Goal: Task Accomplishment & Management: Manage account settings

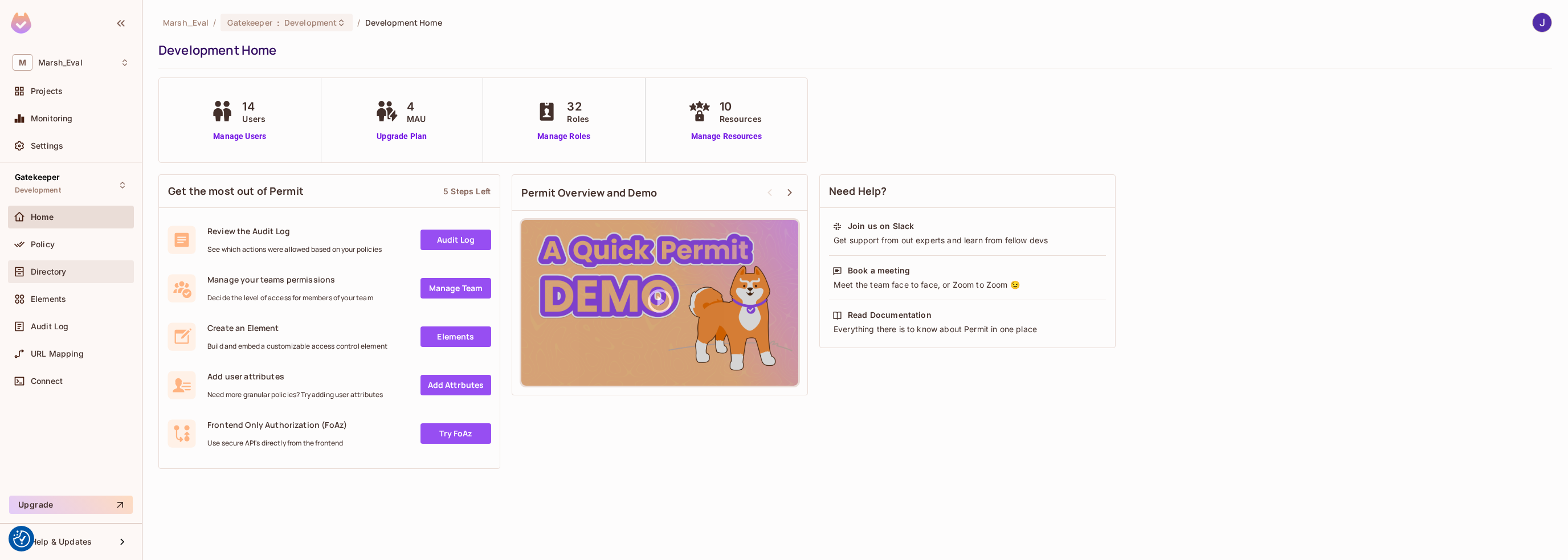
click at [36, 264] on div "Directory" at bounding box center [71, 272] width 126 height 23
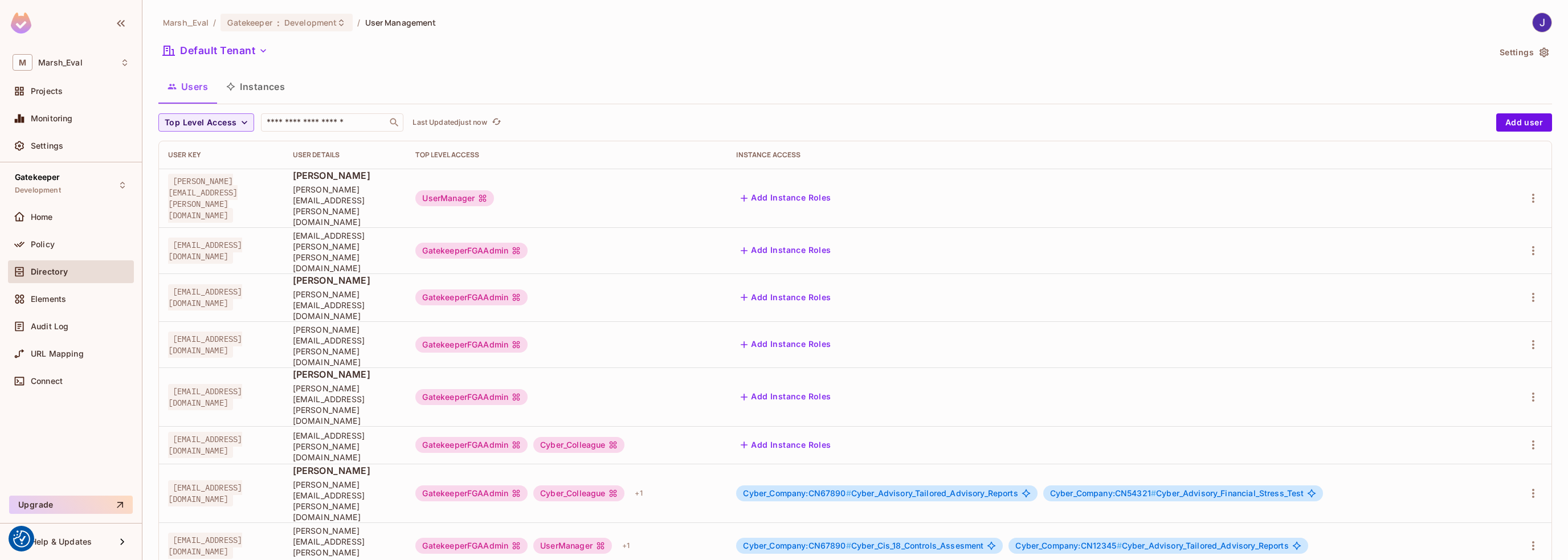
click at [189, 81] on button "Users" at bounding box center [187, 86] width 59 height 28
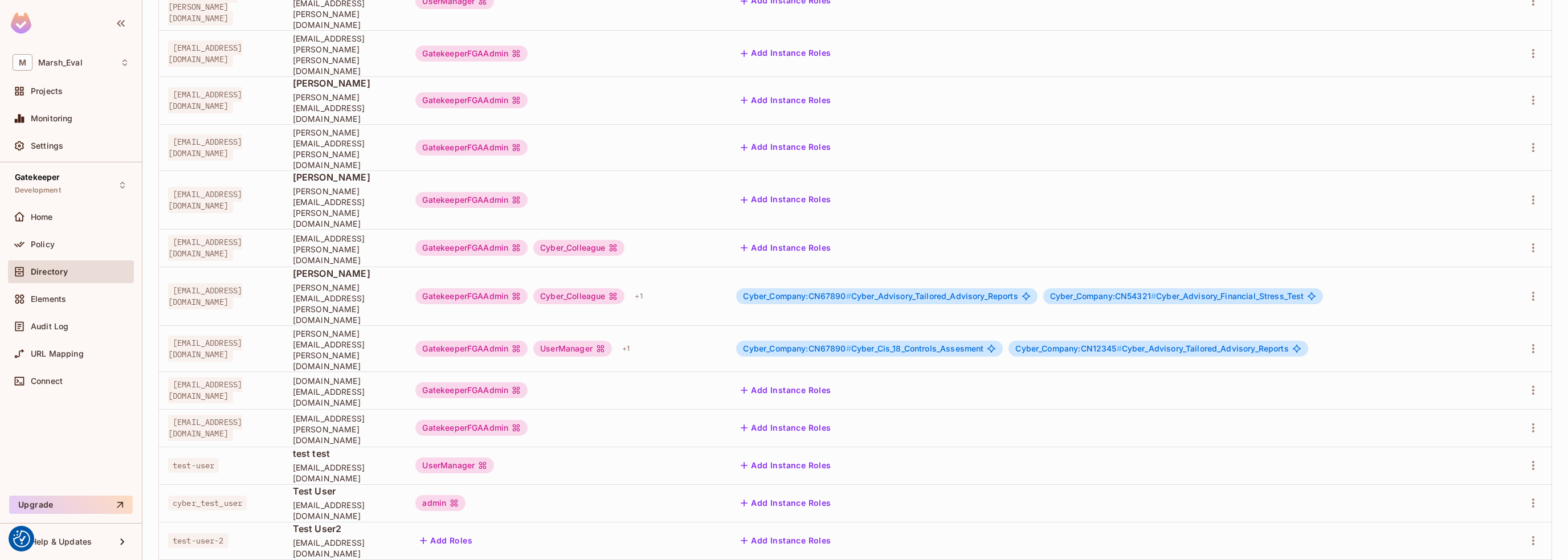
scroll to position [198, 0]
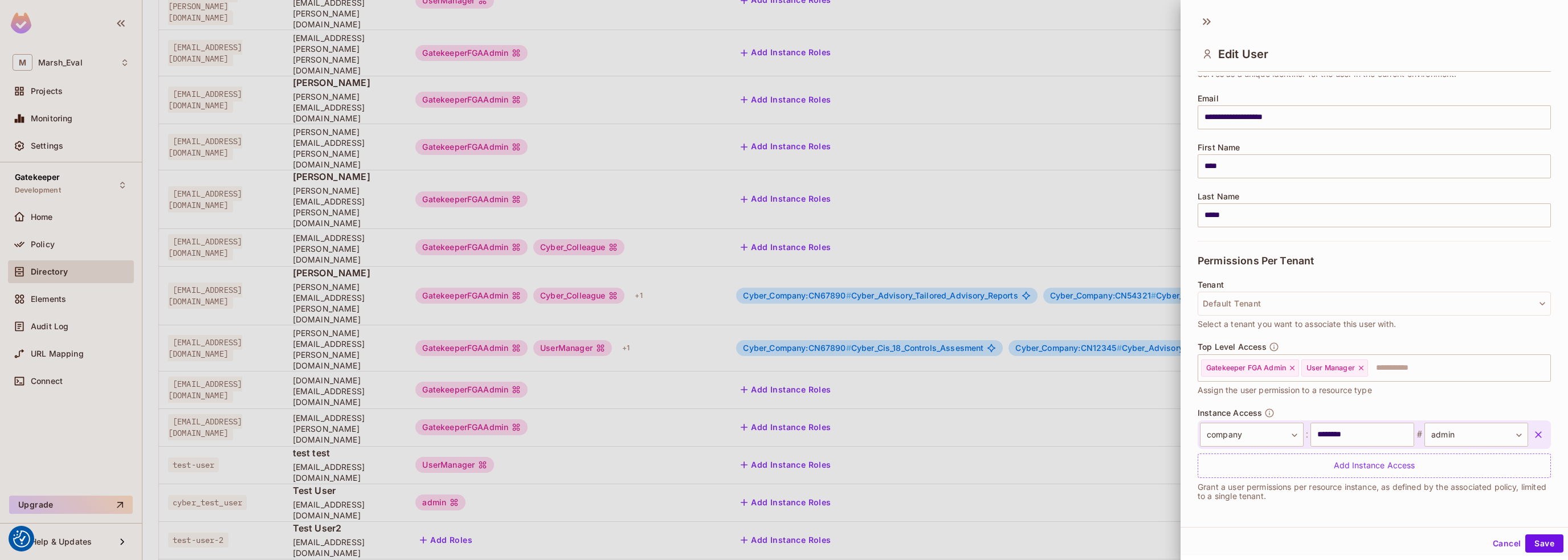
scroll to position [78, 0]
click at [1360, 365] on icon at bounding box center [1361, 367] width 5 height 5
click at [1548, 540] on button "Save" at bounding box center [1544, 543] width 38 height 19
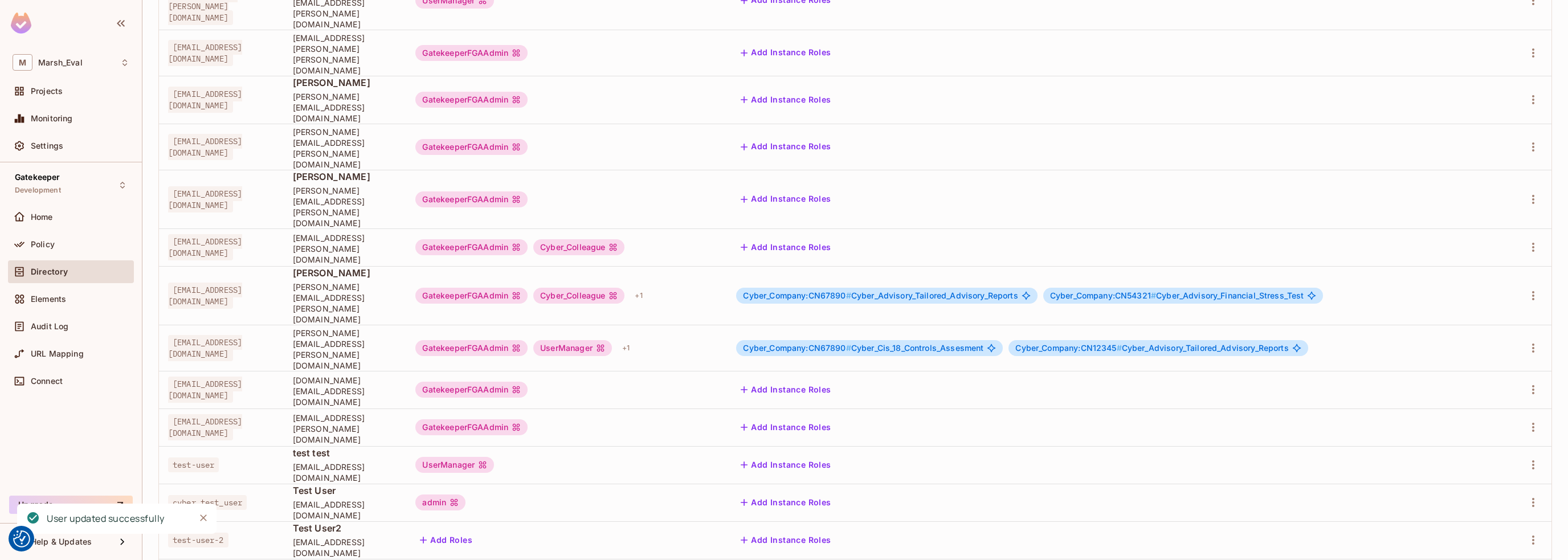
click at [1476, 482] on li "Edit" at bounding box center [1475, 483] width 101 height 25
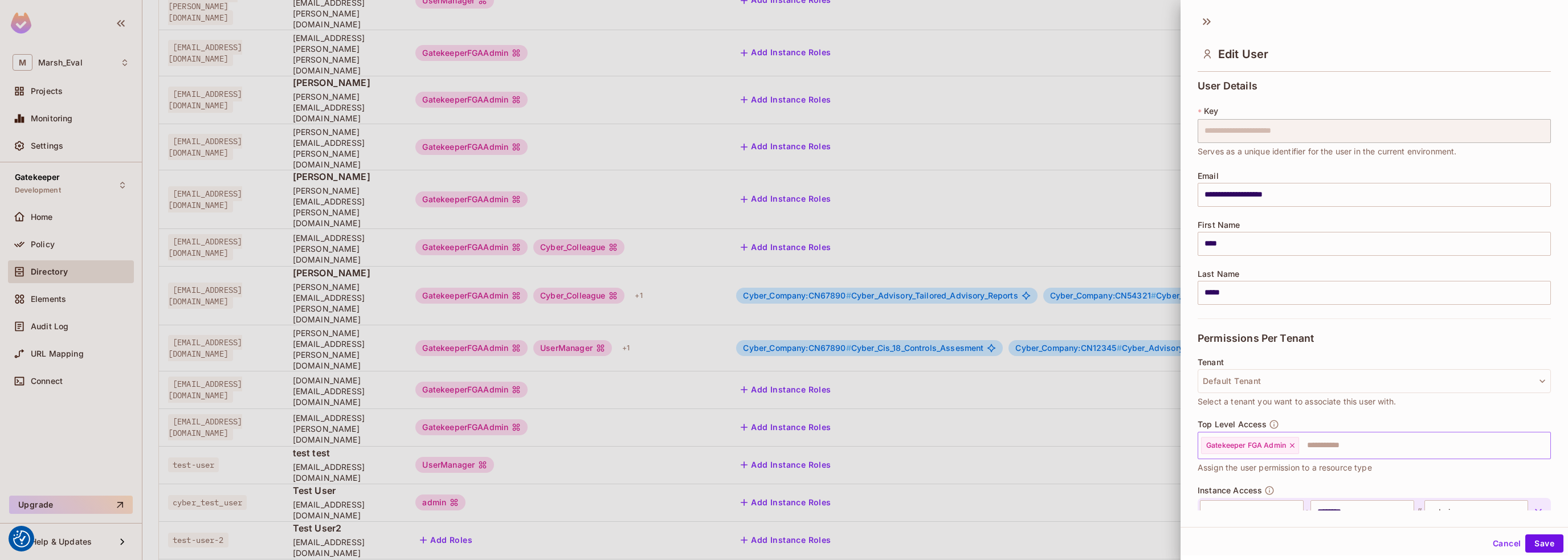
click at [1335, 449] on input "text" at bounding box center [1414, 445] width 228 height 23
click at [1223, 273] on li "User Manager" at bounding box center [1365, 273] width 337 height 20
click at [1537, 546] on button "Save" at bounding box center [1544, 543] width 38 height 19
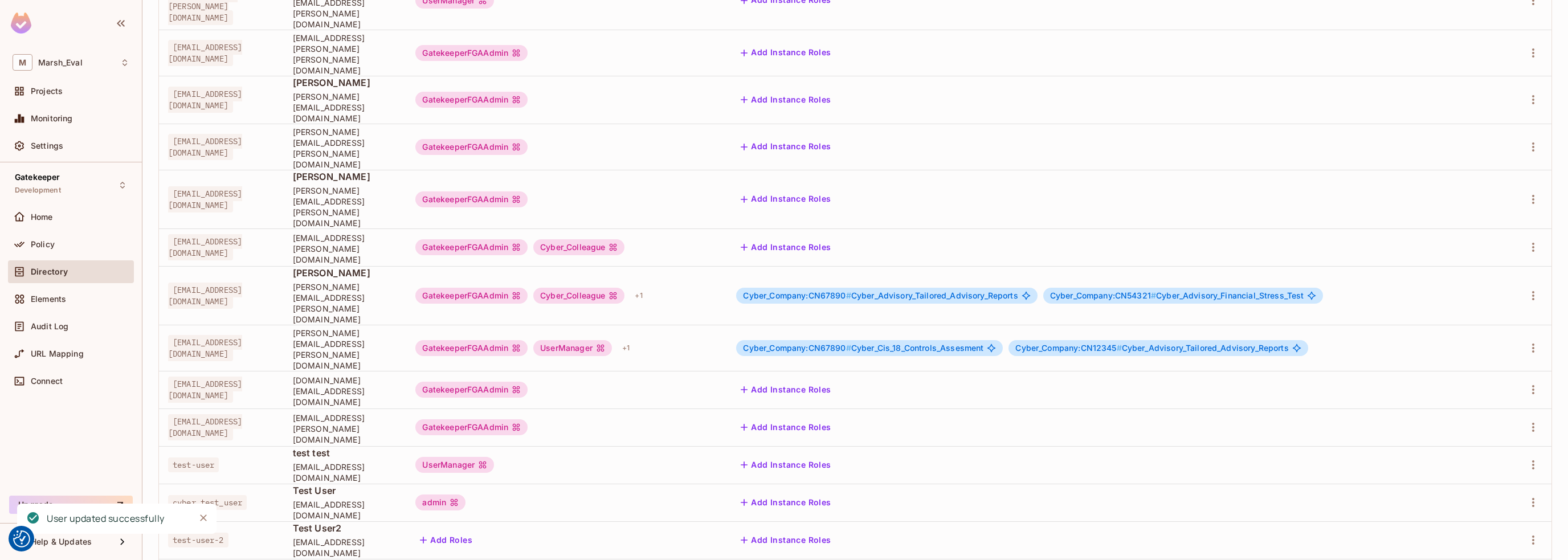
click at [1463, 484] on div "Edit" at bounding box center [1465, 483] width 15 height 11
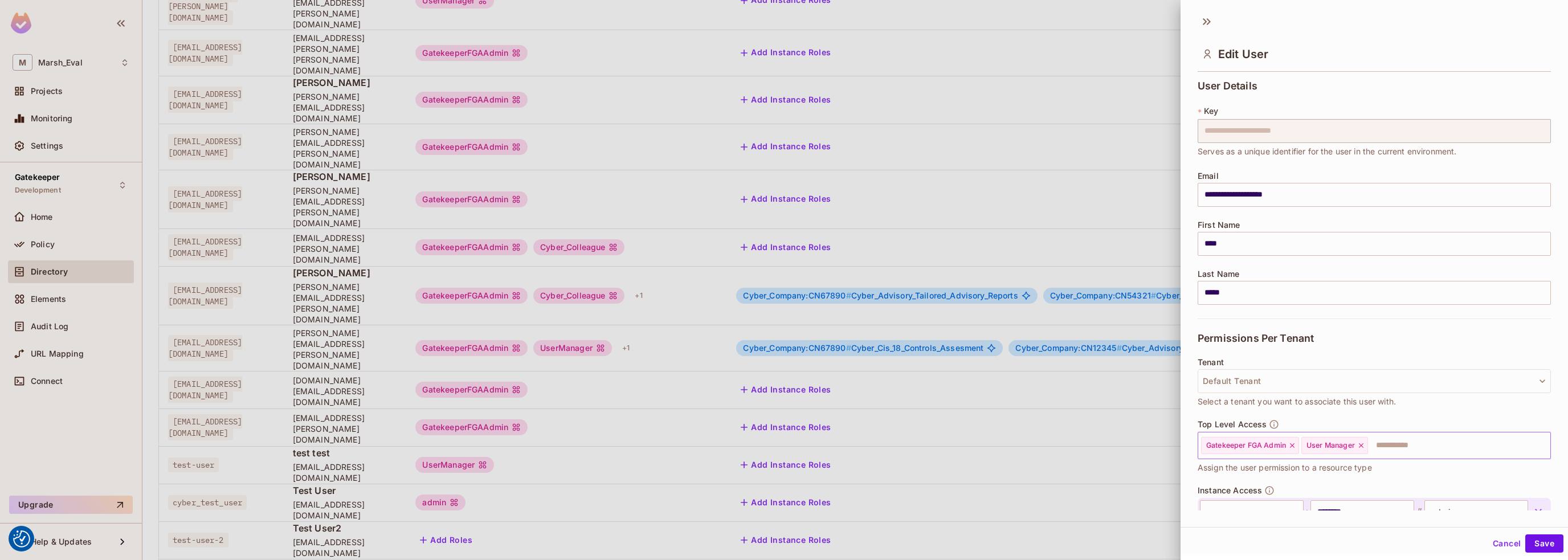
click at [1364, 444] on icon at bounding box center [1361, 445] width 8 height 8
click at [1541, 546] on button "Save" at bounding box center [1544, 543] width 38 height 19
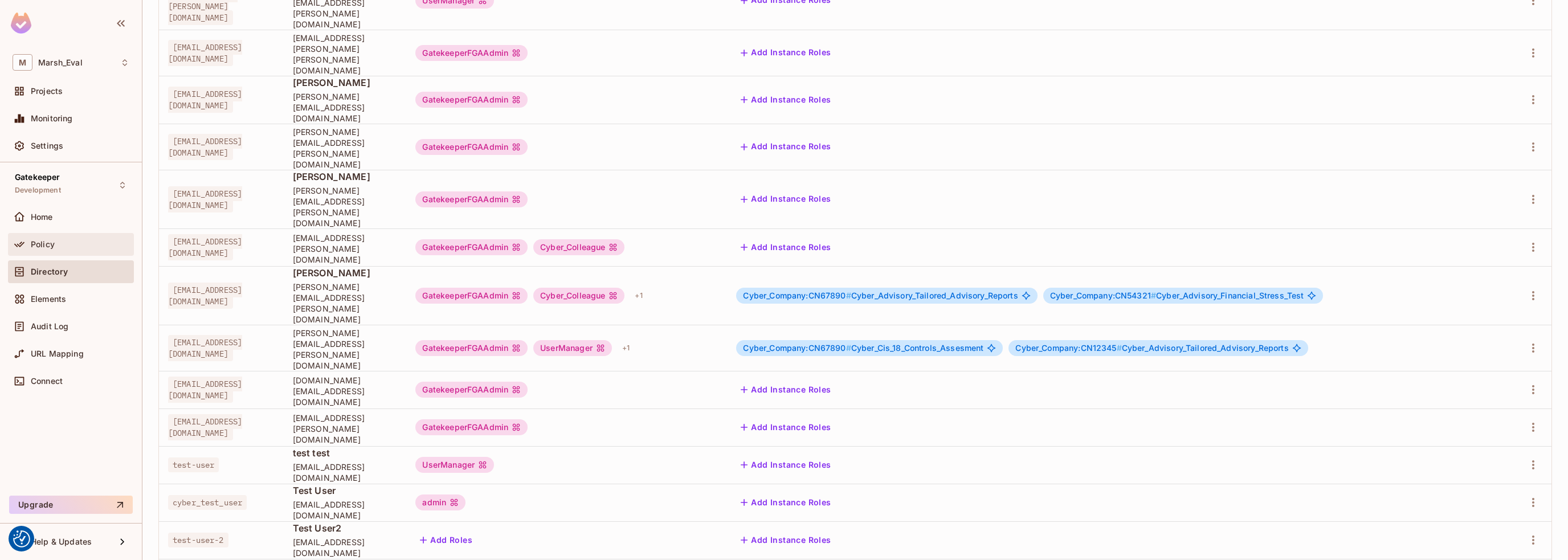
click at [48, 237] on div "Policy" at bounding box center [71, 244] width 117 height 14
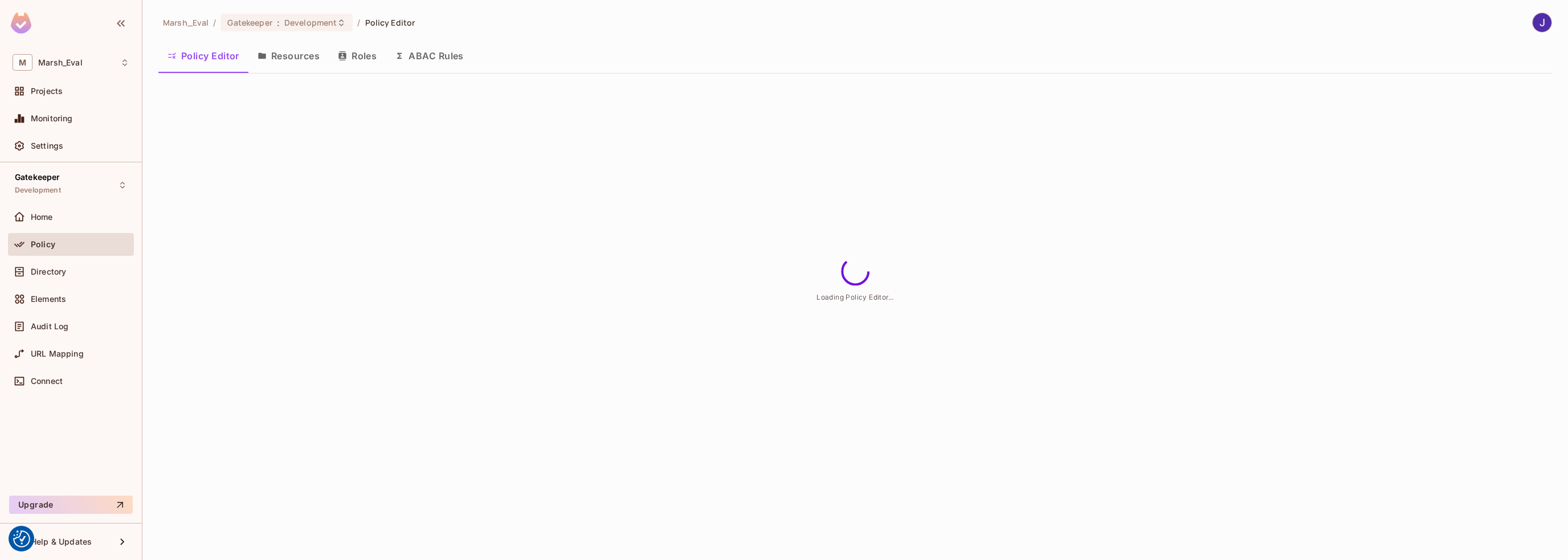
click at [426, 57] on button "ABAC Rules" at bounding box center [429, 56] width 87 height 28
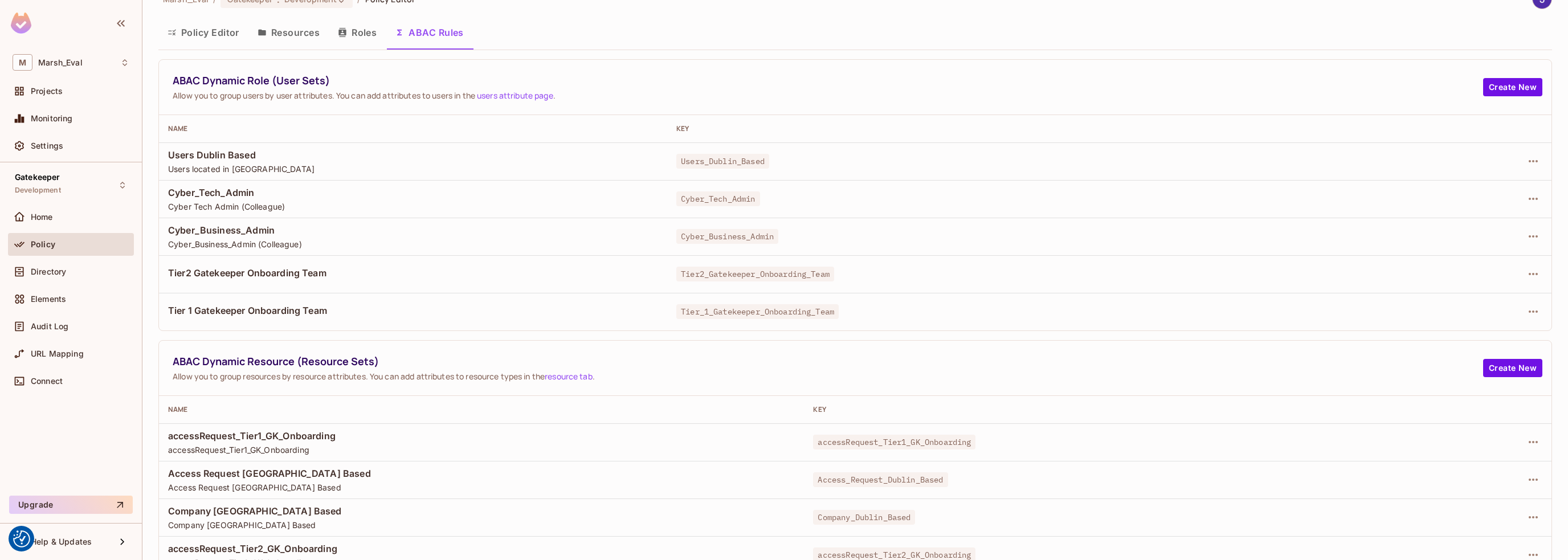
scroll to position [36, 0]
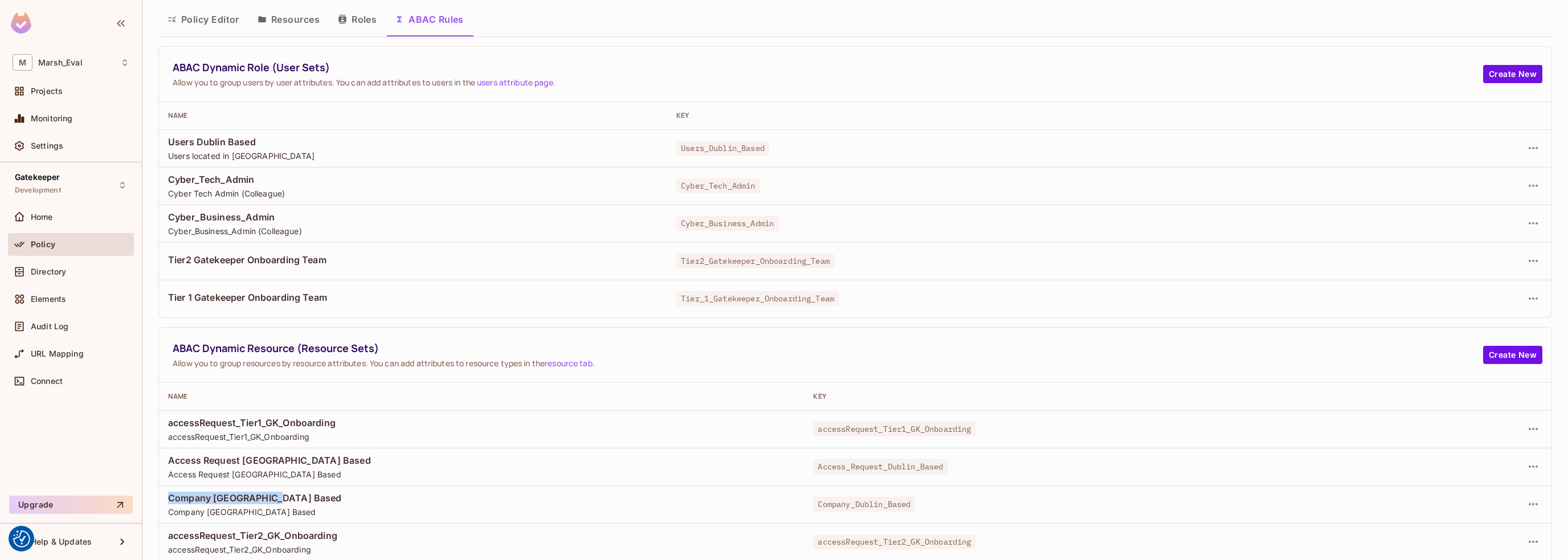
drag, startPoint x: 178, startPoint y: 496, endPoint x: 320, endPoint y: 496, distance: 142.0
click at [320, 496] on span "Company [GEOGRAPHIC_DATA] Based" at bounding box center [481, 498] width 627 height 13
click at [1528, 503] on icon "button" at bounding box center [1532, 504] width 9 height 2
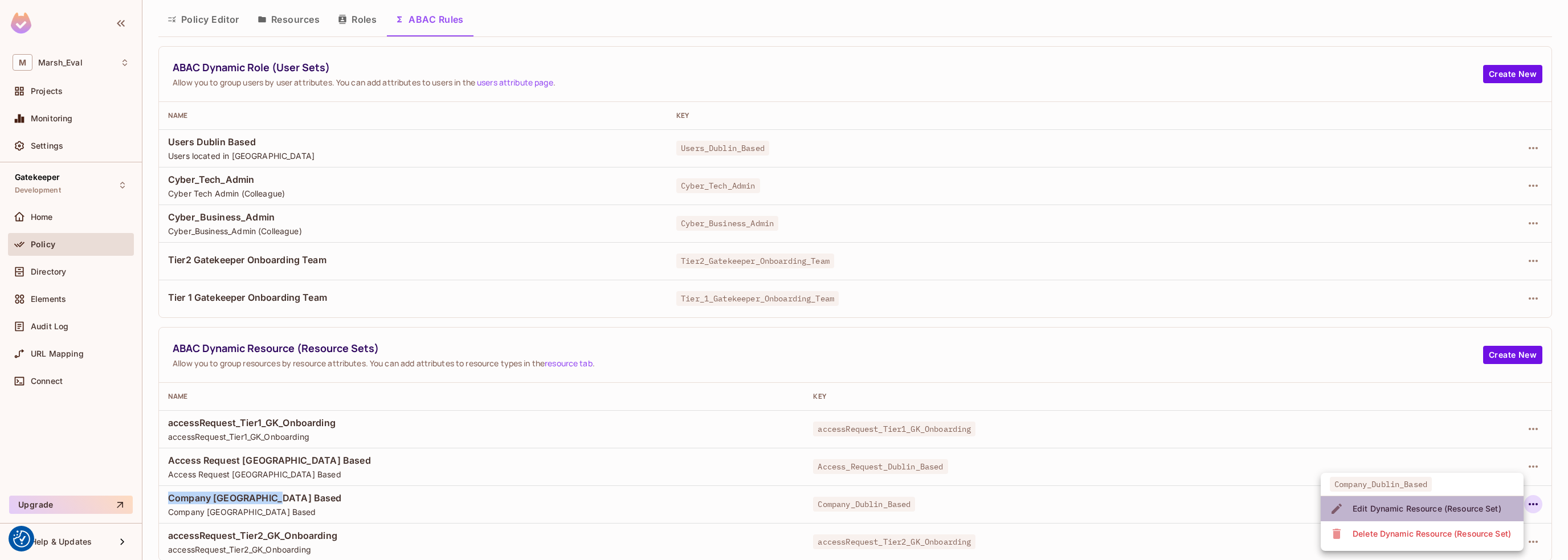
click at [1424, 508] on div "Edit Dynamic Resource (Resource Set)" at bounding box center [1427, 508] width 148 height 11
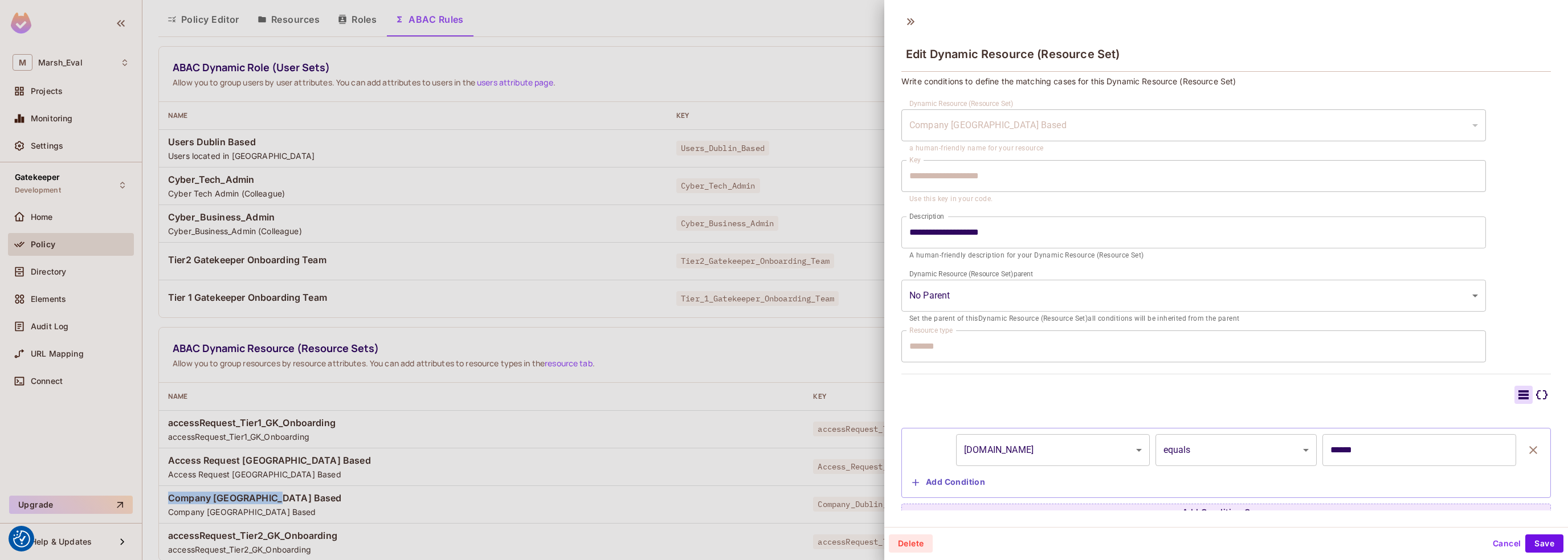
scroll to position [0, 0]
click at [1084, 367] on div "**********" at bounding box center [1226, 303] width 650 height 446
click at [1128, 449] on body "We use cookies to enhance your browsing experience, serve personalized ads or c…" at bounding box center [784, 280] width 1568 height 560
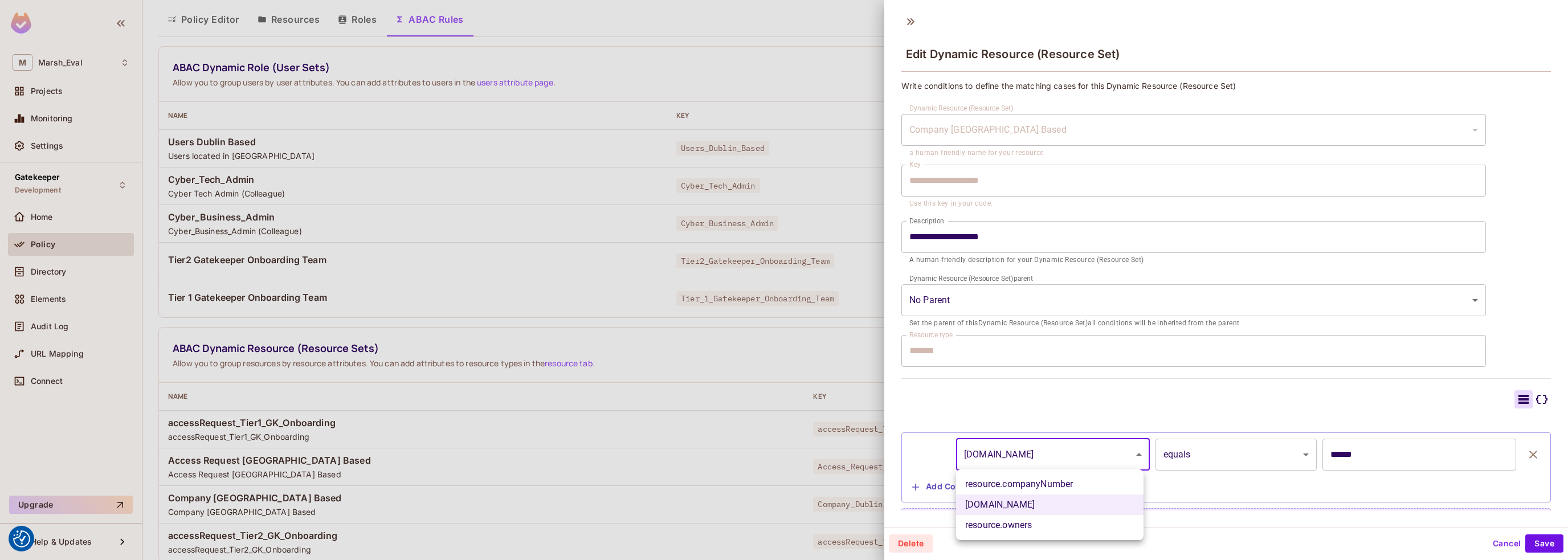
drag, startPoint x: 1567, startPoint y: 0, endPoint x: 1511, endPoint y: 115, distance: 127.9
click at [1511, 116] on div at bounding box center [784, 280] width 1568 height 560
click at [1493, 550] on button "Cancel" at bounding box center [1507, 543] width 37 height 19
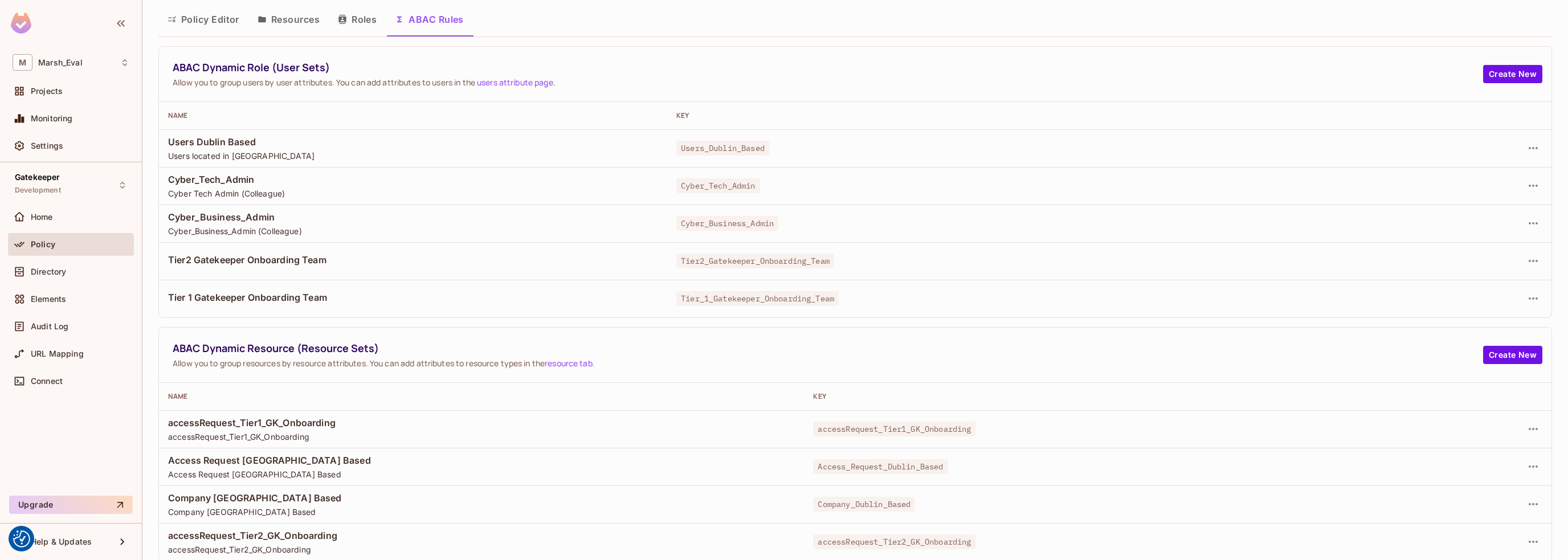
click at [305, 18] on button "Resources" at bounding box center [289, 19] width 81 height 28
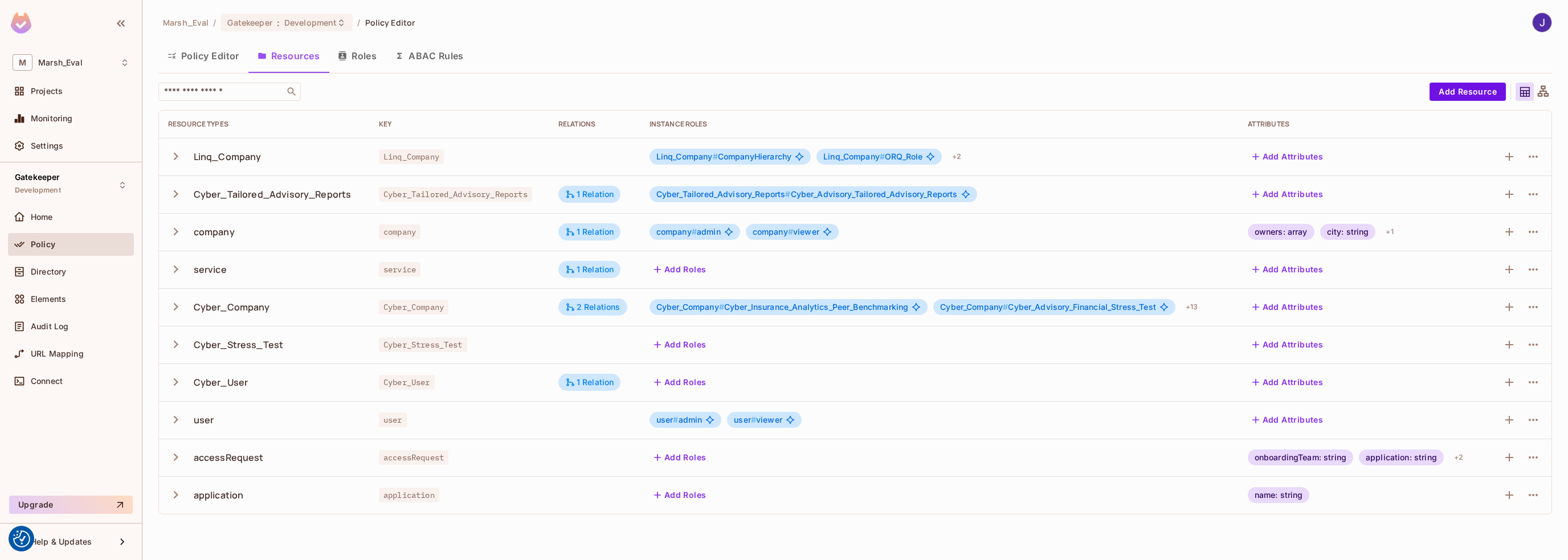
click at [178, 230] on icon "button" at bounding box center [175, 231] width 15 height 15
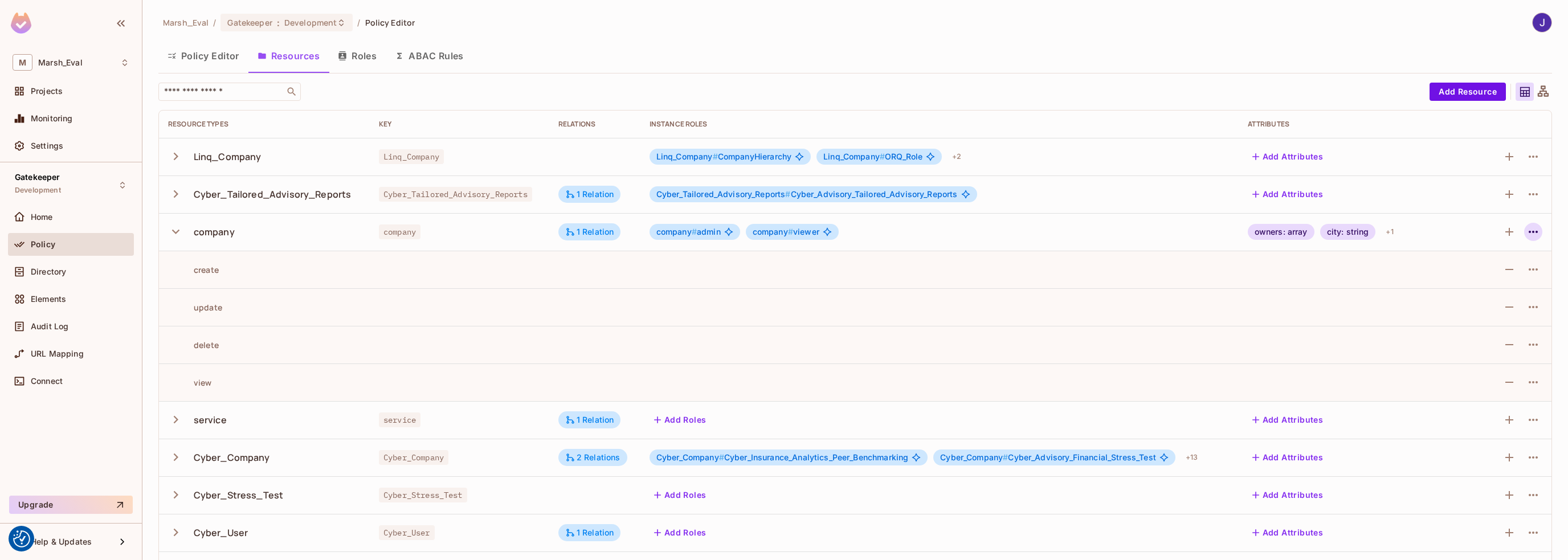
click at [1528, 231] on icon "button" at bounding box center [1532, 232] width 9 height 2
click at [1479, 279] on div "Edit Resource" at bounding box center [1475, 277] width 53 height 11
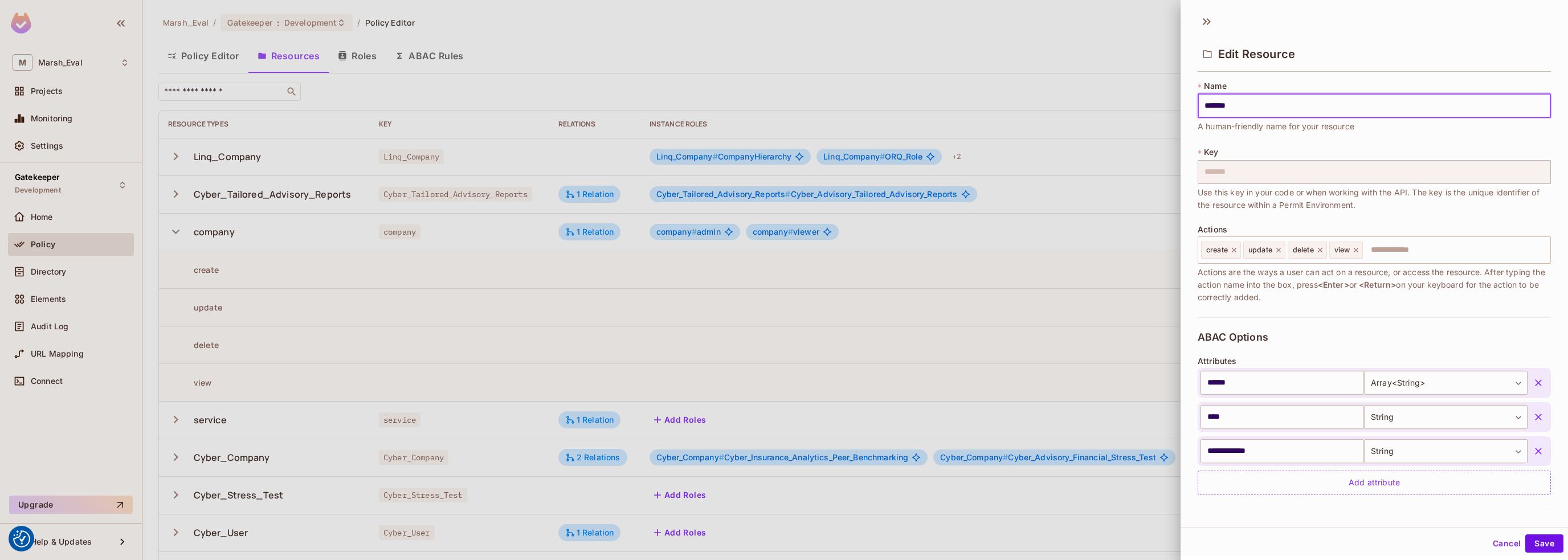
click at [1488, 545] on button "Cancel" at bounding box center [1507, 543] width 37 height 19
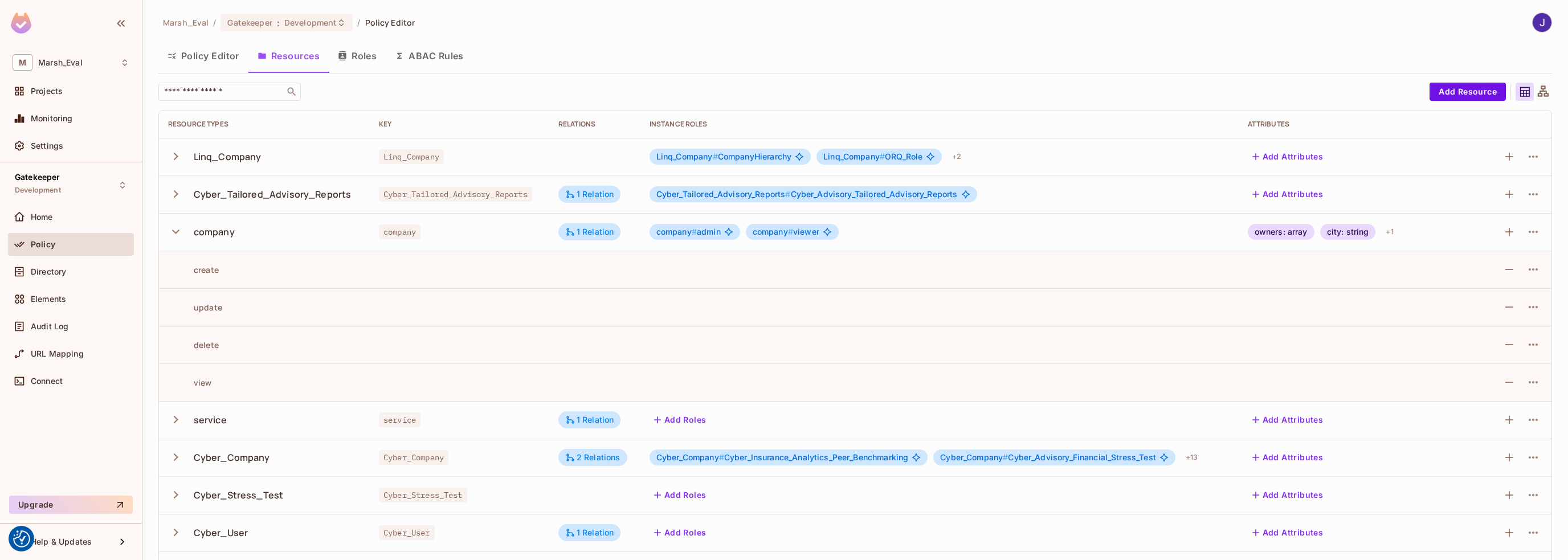
click at [417, 56] on button "ABAC Rules" at bounding box center [429, 56] width 87 height 28
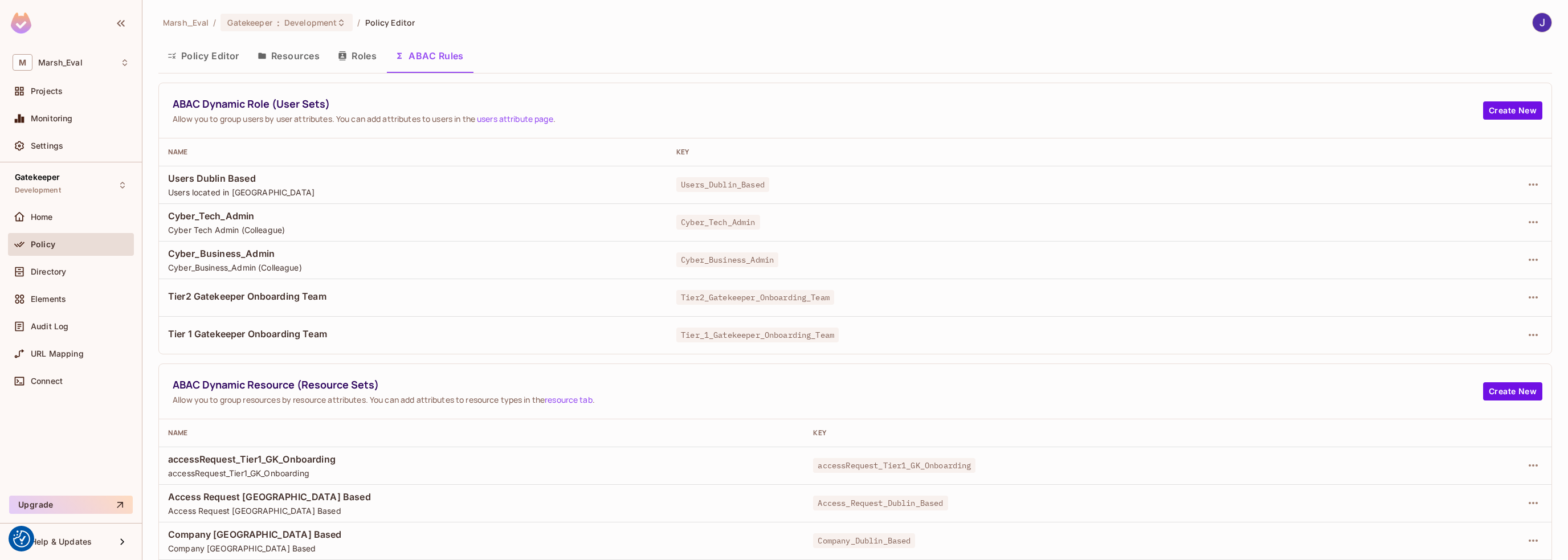
scroll to position [36, 0]
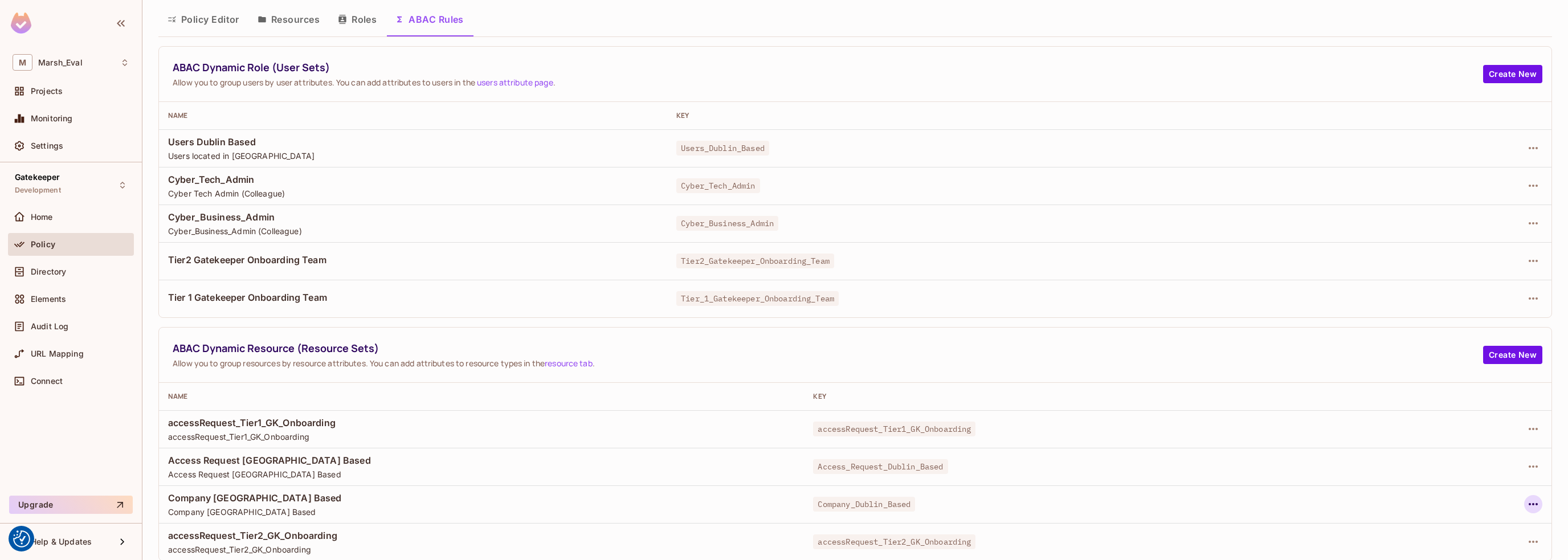
click at [1527, 507] on icon "button" at bounding box center [1533, 504] width 14 height 14
click at [555, 441] on div at bounding box center [784, 280] width 1568 height 560
click at [52, 269] on span "Directory" at bounding box center [48, 271] width 36 height 9
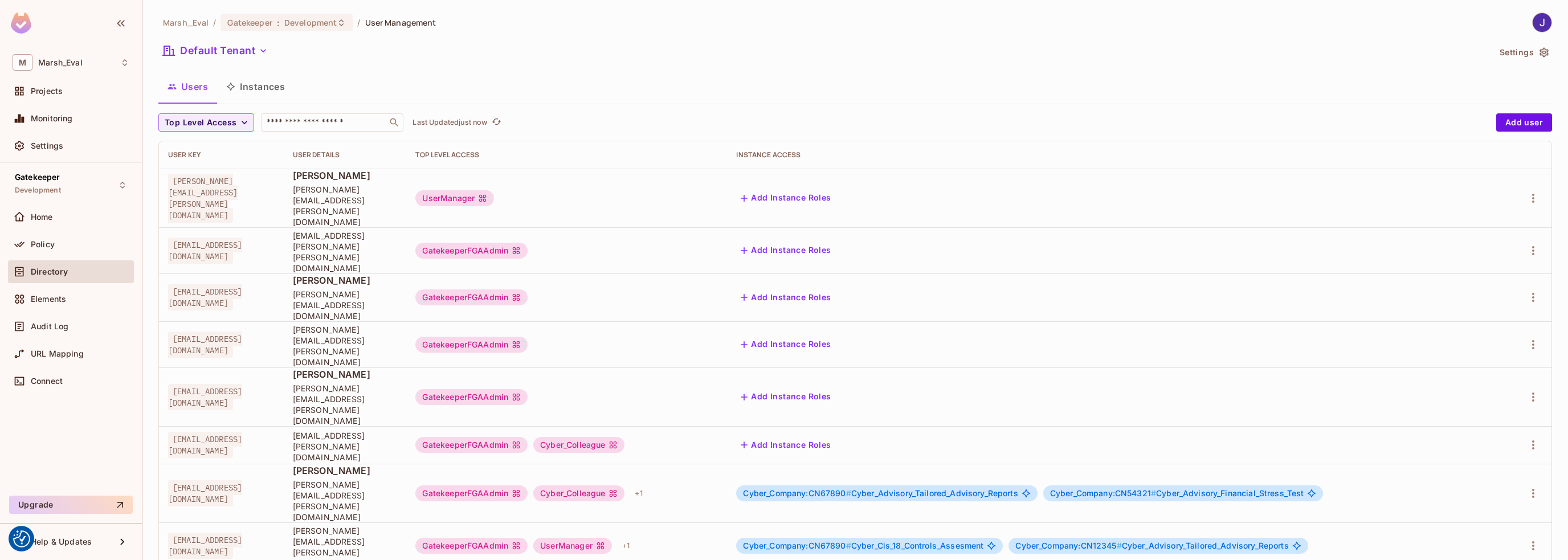
click at [249, 82] on button "Instances" at bounding box center [255, 86] width 77 height 28
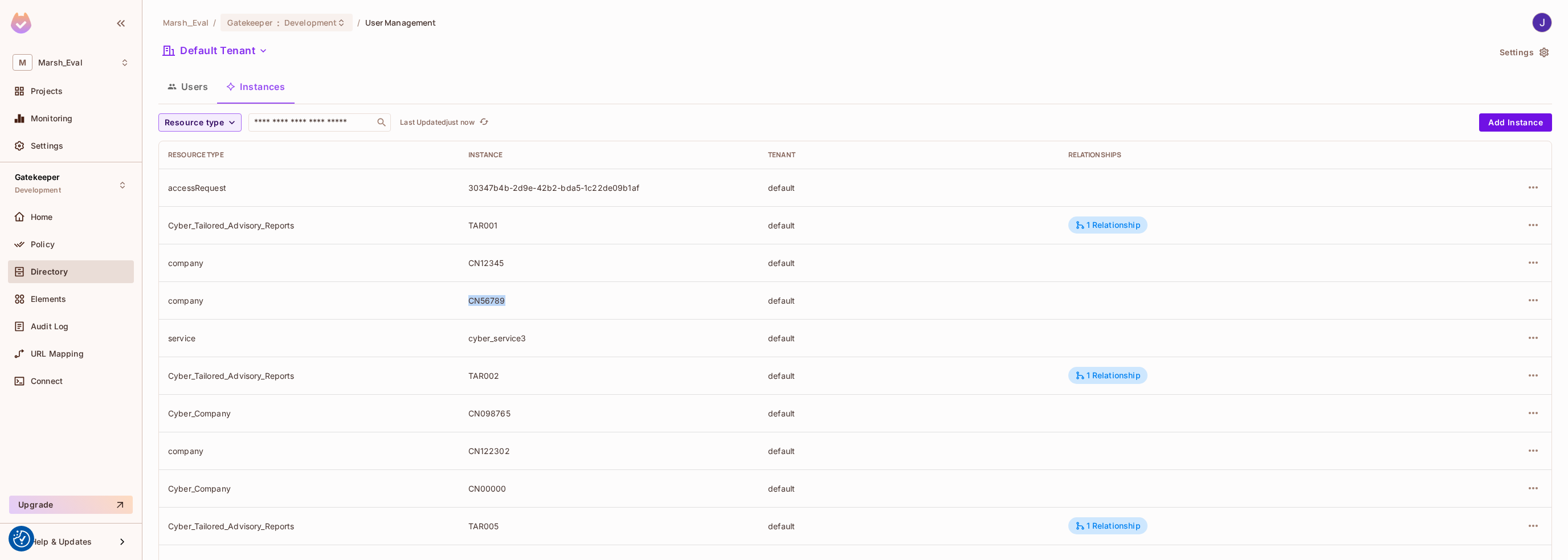
drag, startPoint x: 447, startPoint y: 298, endPoint x: 571, endPoint y: 298, distance: 124.0
click at [571, 298] on tr "company CN56789 default" at bounding box center [855, 300] width 1393 height 38
click at [1527, 297] on icon "button" at bounding box center [1533, 300] width 14 height 14
click at [1480, 349] on li "Edit Attributes" at bounding box center [1453, 351] width 143 height 25
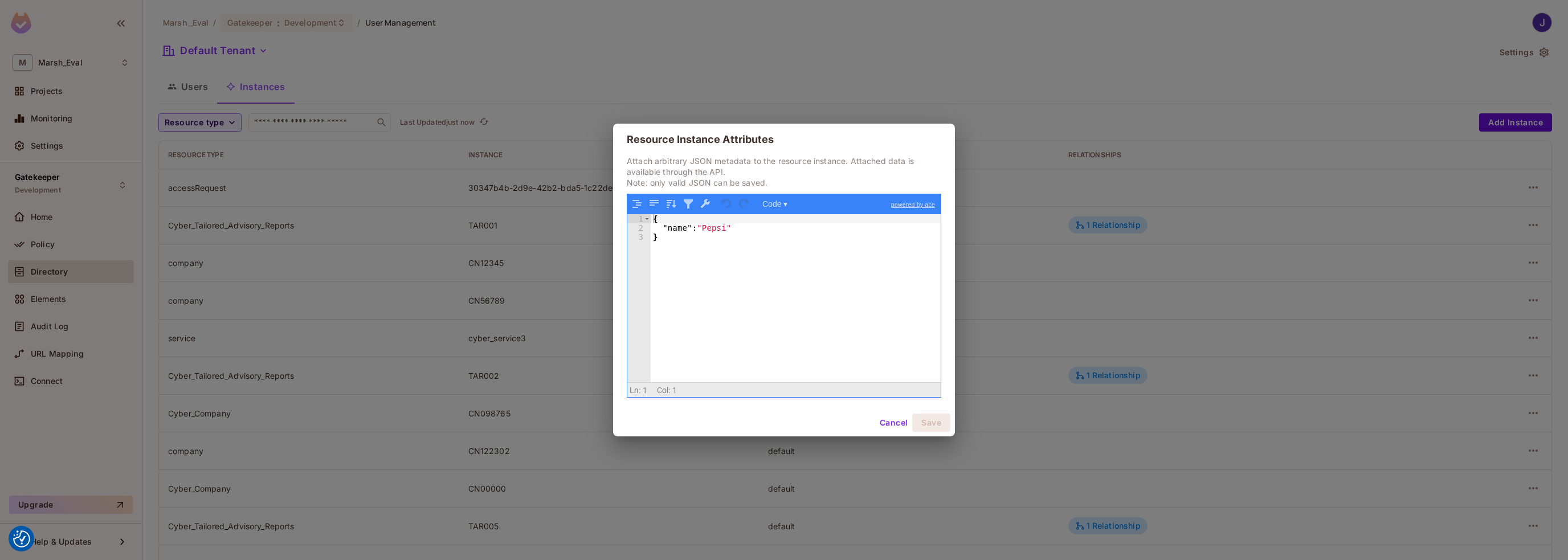
click at [752, 228] on div "{ "name" : "Pepsi" }" at bounding box center [795, 307] width 290 height 186
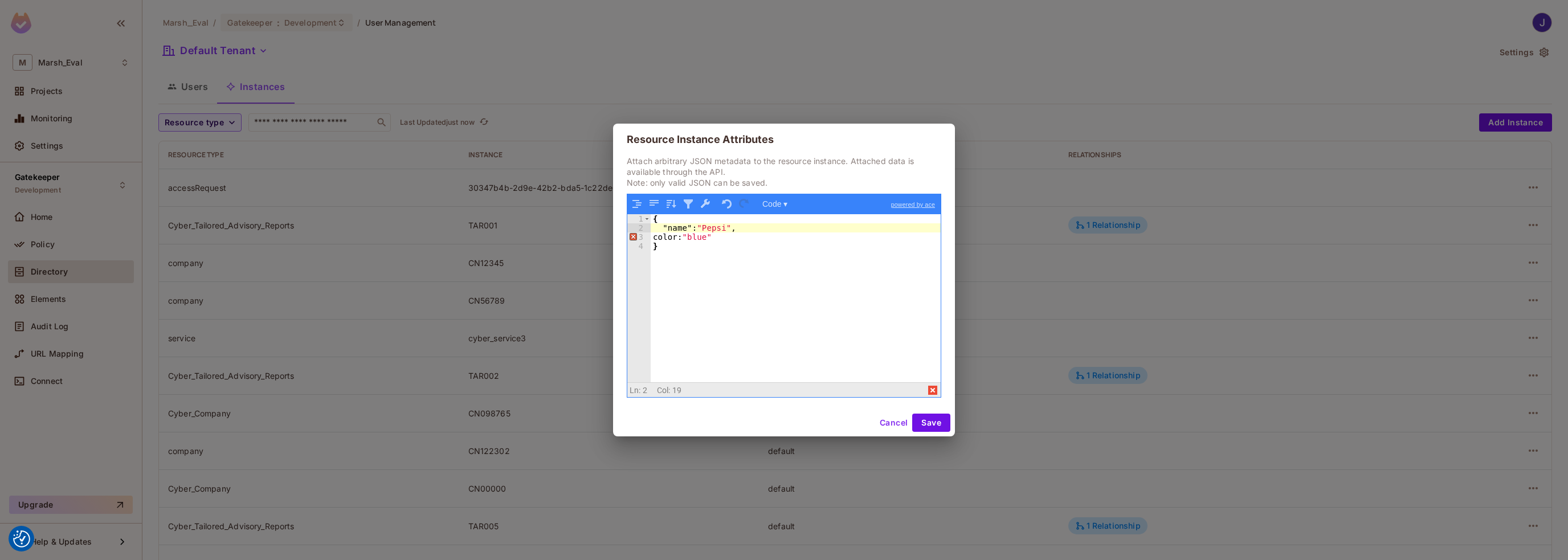
drag, startPoint x: 661, startPoint y: 237, endPoint x: 786, endPoint y: 305, distance: 142.3
click at [661, 237] on div "{ "name" : "Pepsi" , color: "blue" }" at bounding box center [795, 307] width 290 height 186
click at [891, 418] on button "Cancel" at bounding box center [894, 423] width 37 height 19
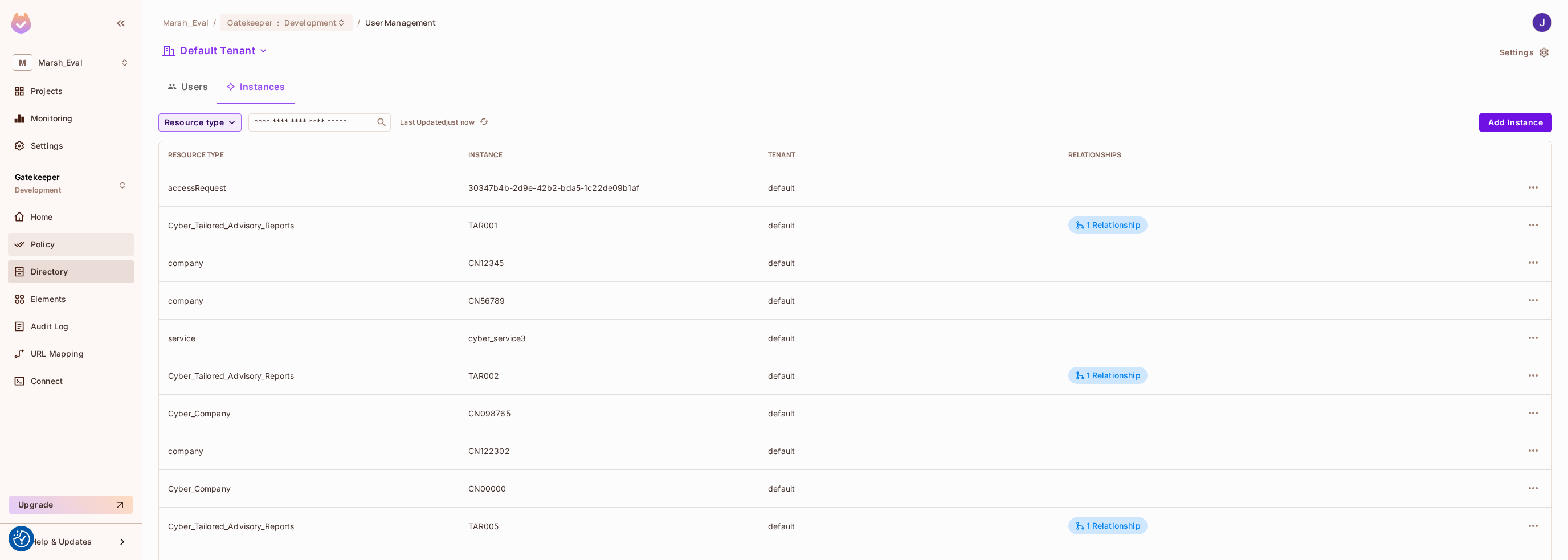
click at [42, 252] on div "Policy" at bounding box center [71, 244] width 126 height 23
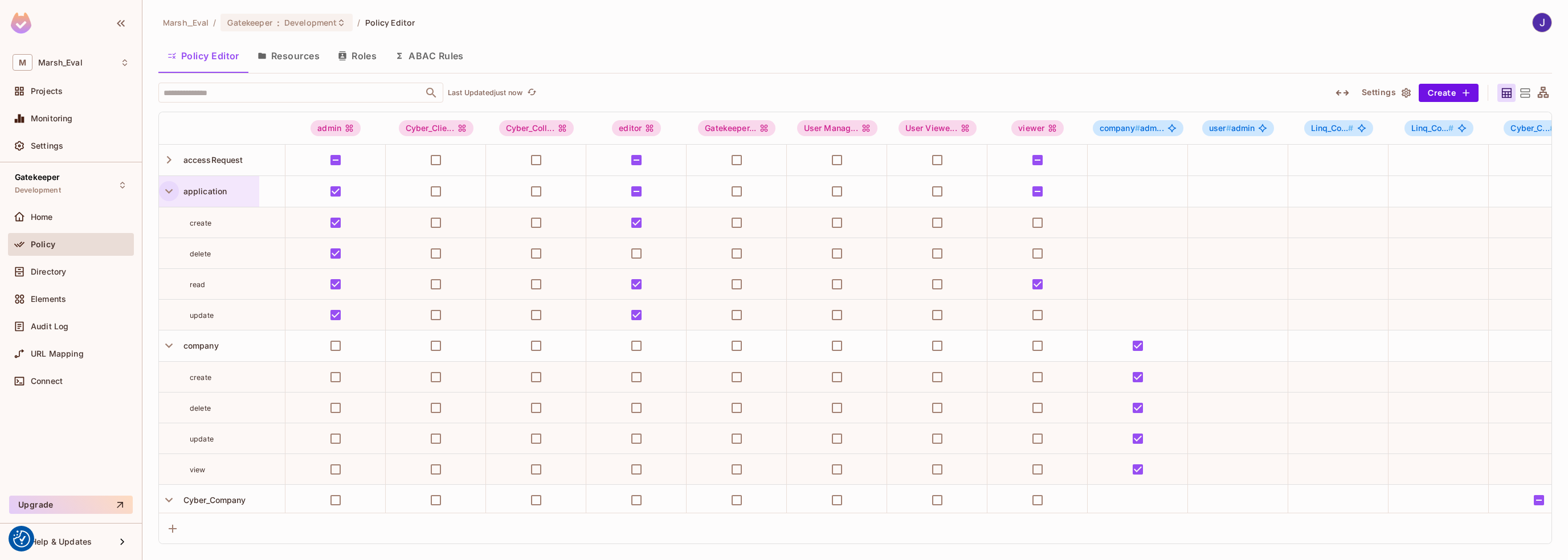
click at [165, 194] on icon "button" at bounding box center [169, 190] width 15 height 15
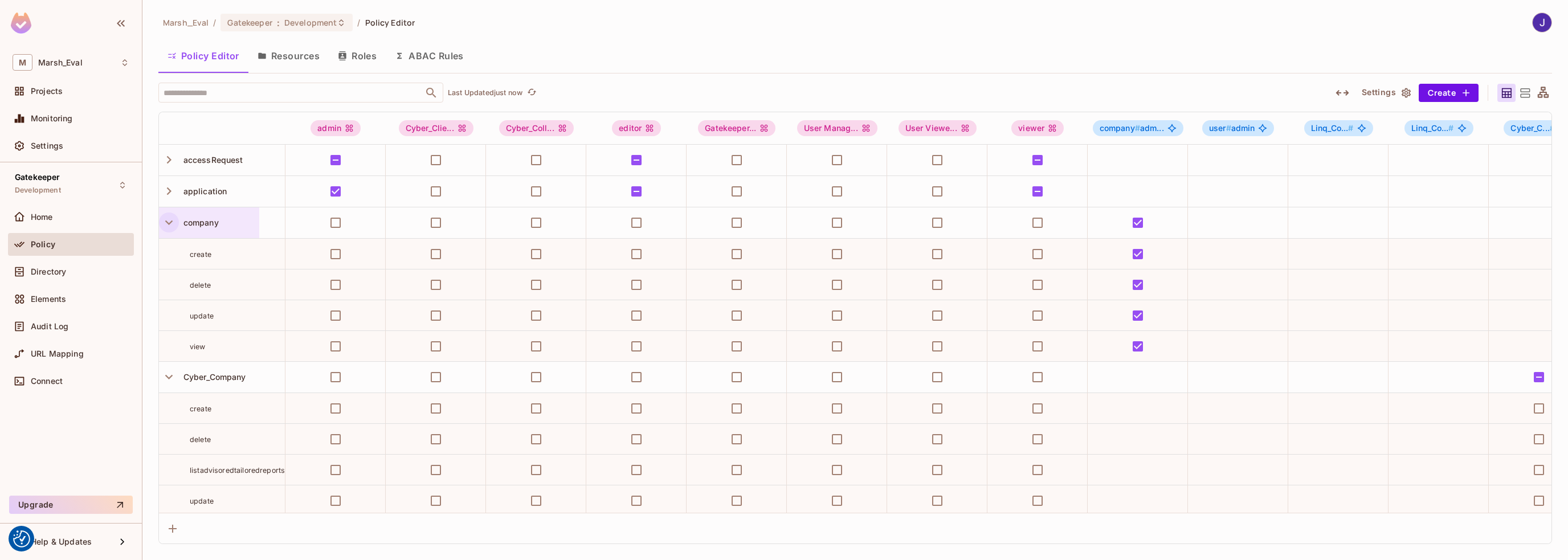
click at [171, 224] on icon "button" at bounding box center [169, 222] width 15 height 15
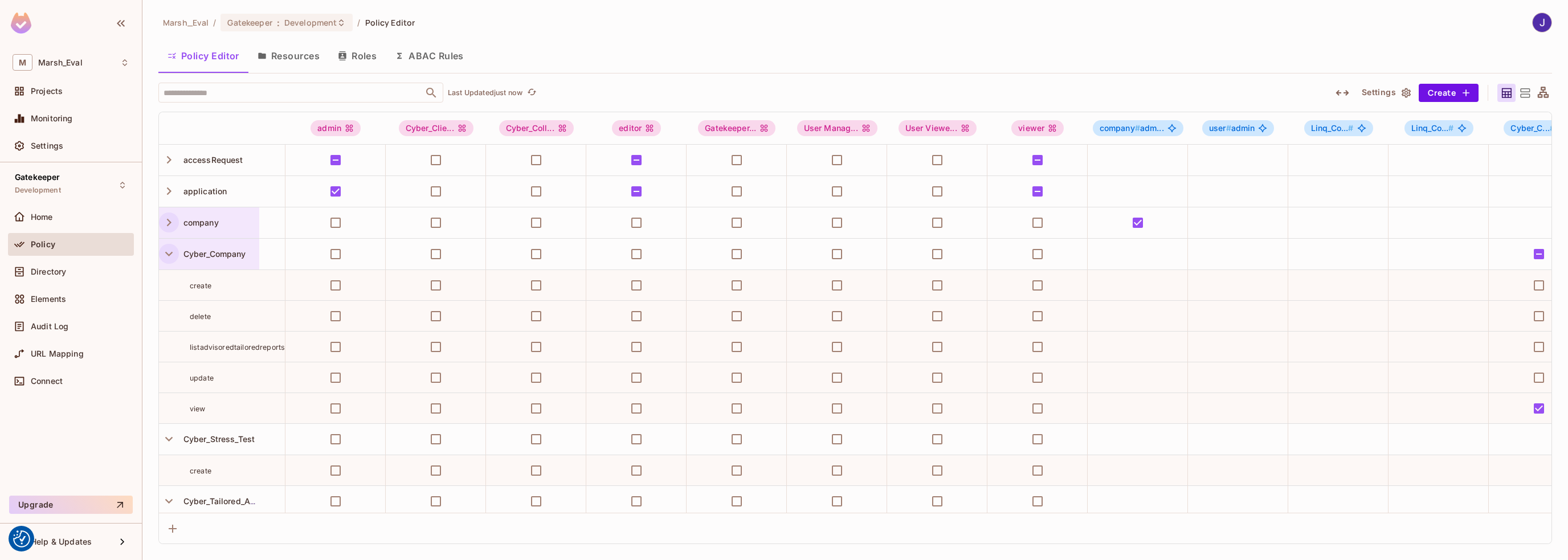
click at [166, 259] on icon "button" at bounding box center [169, 253] width 15 height 15
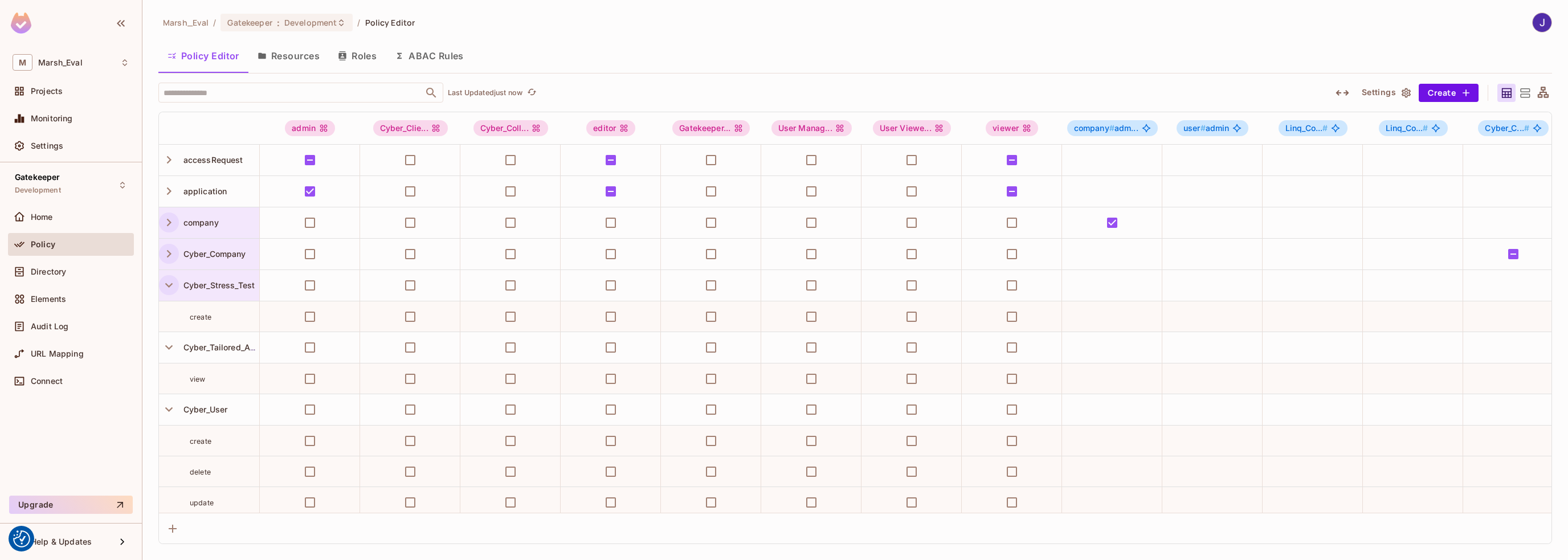
click at [169, 288] on icon "button" at bounding box center [169, 285] width 15 height 15
click at [169, 315] on icon "button" at bounding box center [169, 317] width 7 height 5
click at [165, 344] on icon "button" at bounding box center [169, 348] width 15 height 15
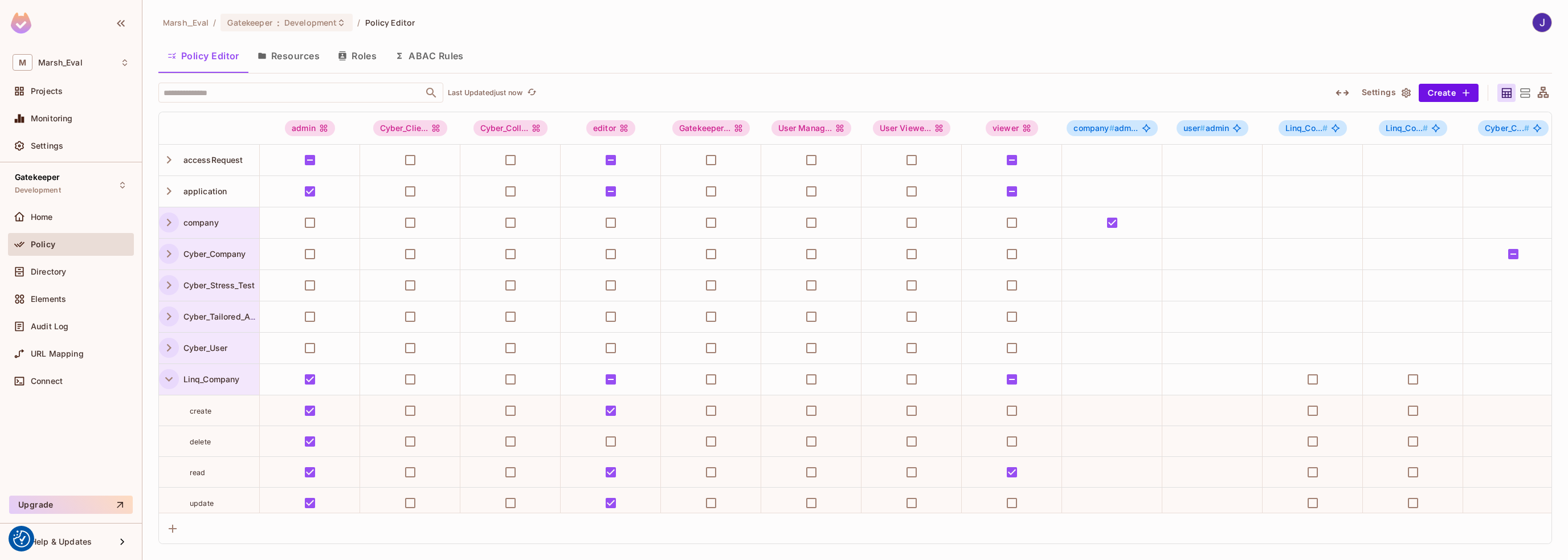
click at [172, 379] on icon "button" at bounding box center [169, 378] width 15 height 15
click at [169, 410] on icon "button" at bounding box center [169, 410] width 15 height 15
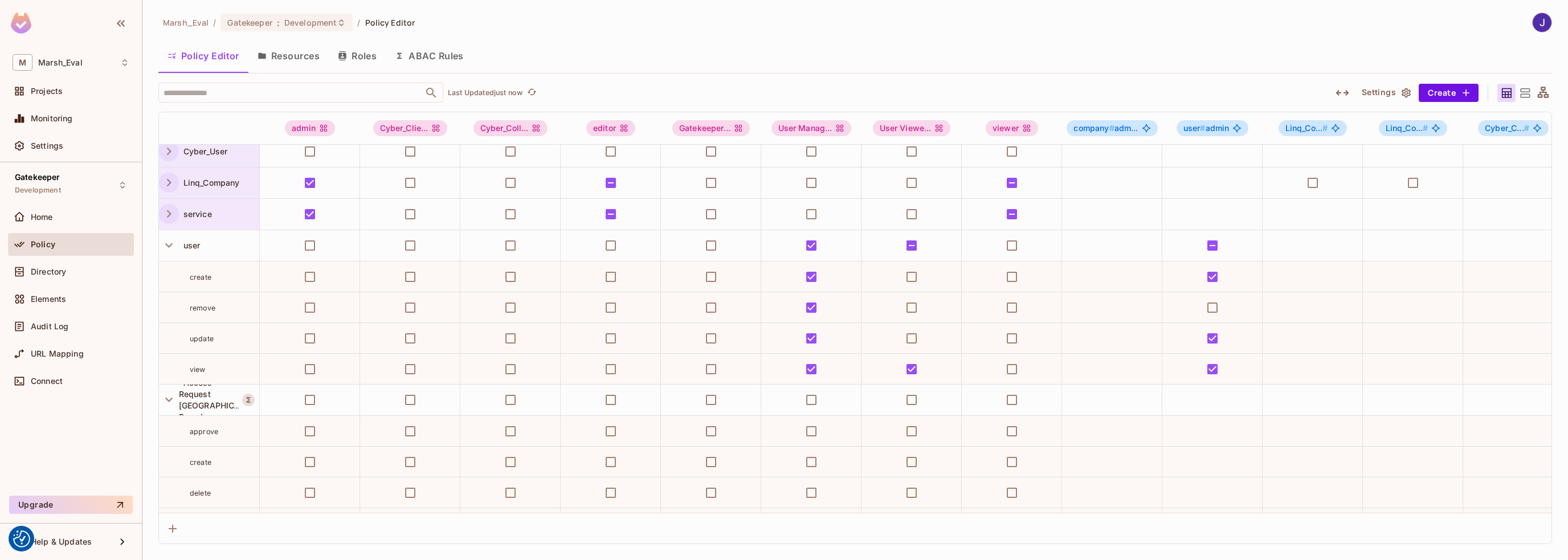
scroll to position [228, 0]
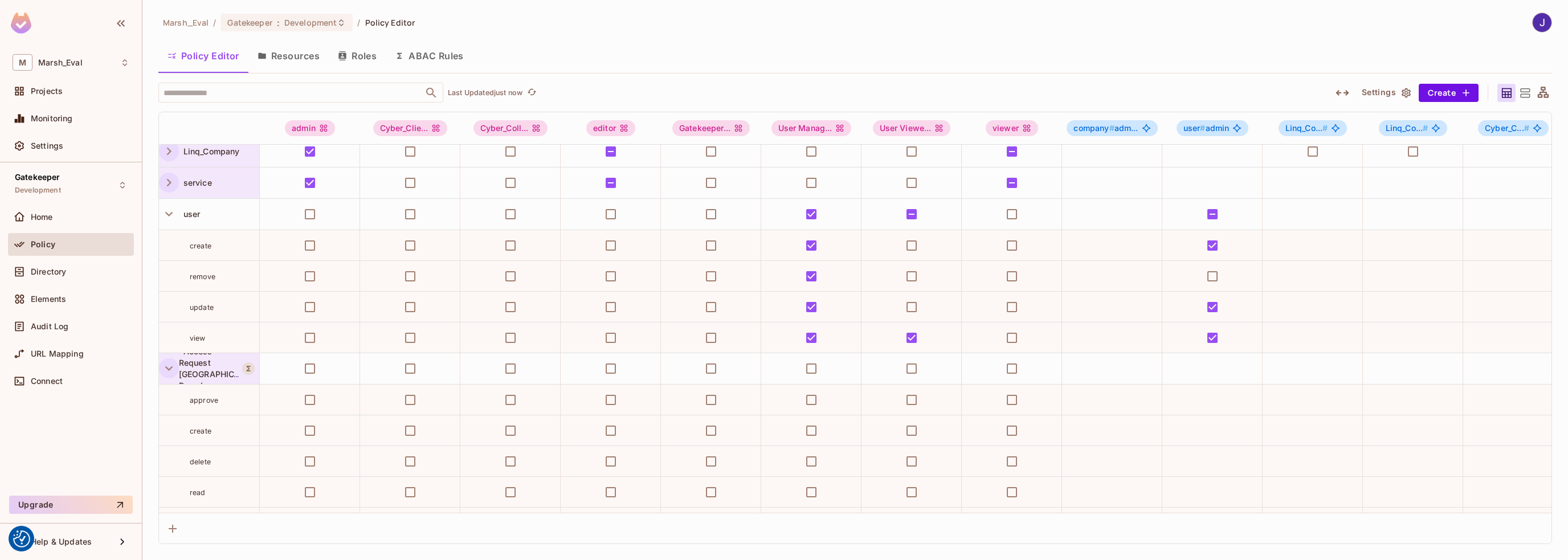
click at [169, 370] on icon "button" at bounding box center [169, 368] width 15 height 15
drag, startPoint x: 169, startPoint y: 214, endPoint x: 199, endPoint y: 412, distance: 200.3
click at [169, 214] on icon "button" at bounding box center [169, 215] width 7 height 5
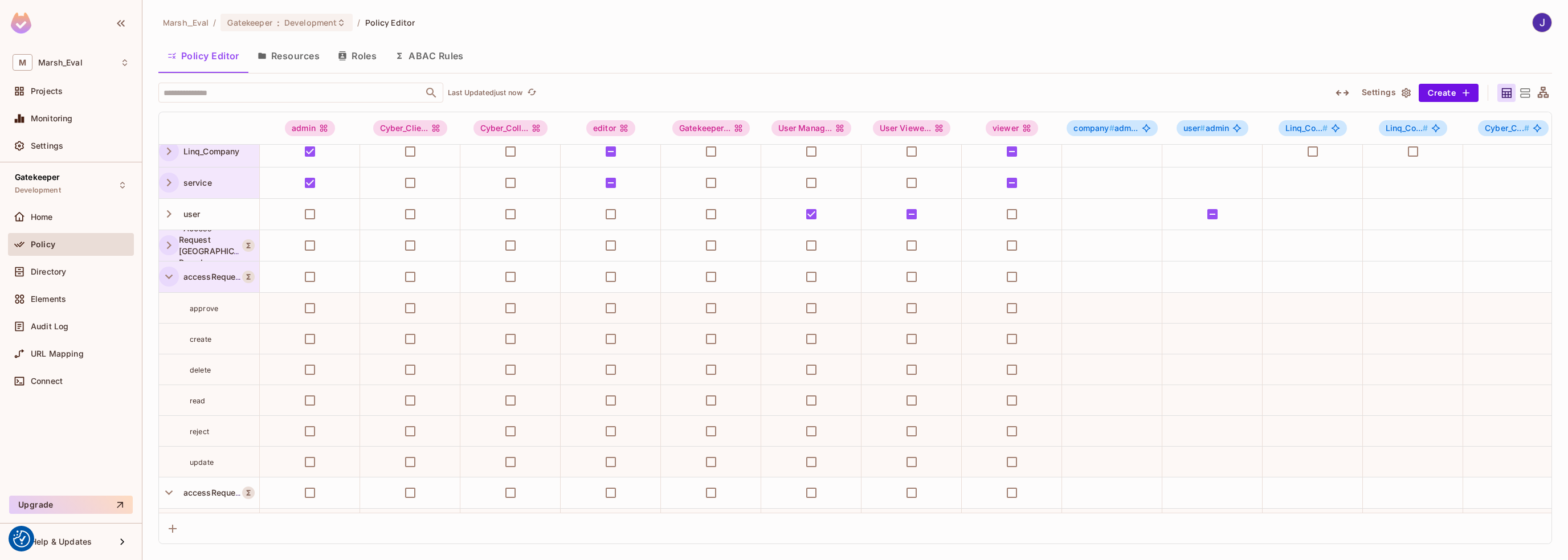
click at [165, 270] on icon "button" at bounding box center [169, 276] width 15 height 15
click at [169, 308] on icon "button" at bounding box center [169, 307] width 15 height 15
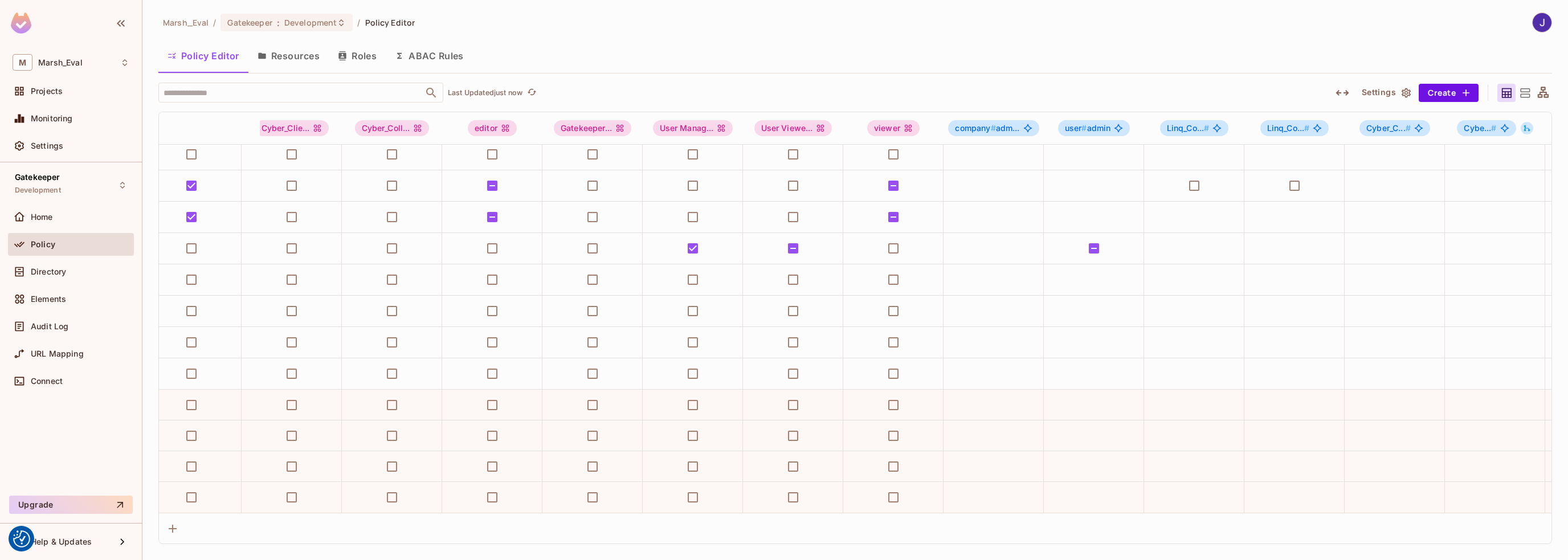
scroll to position [201, 0]
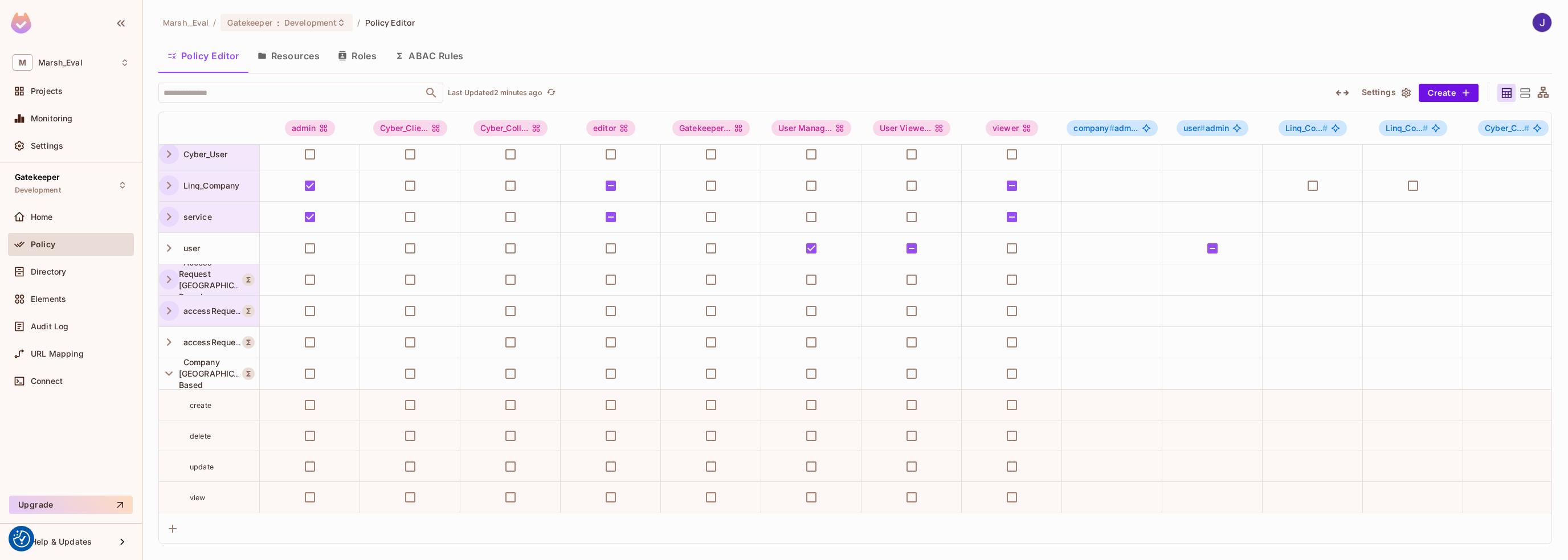
click at [425, 54] on button "ABAC Rules" at bounding box center [429, 56] width 87 height 28
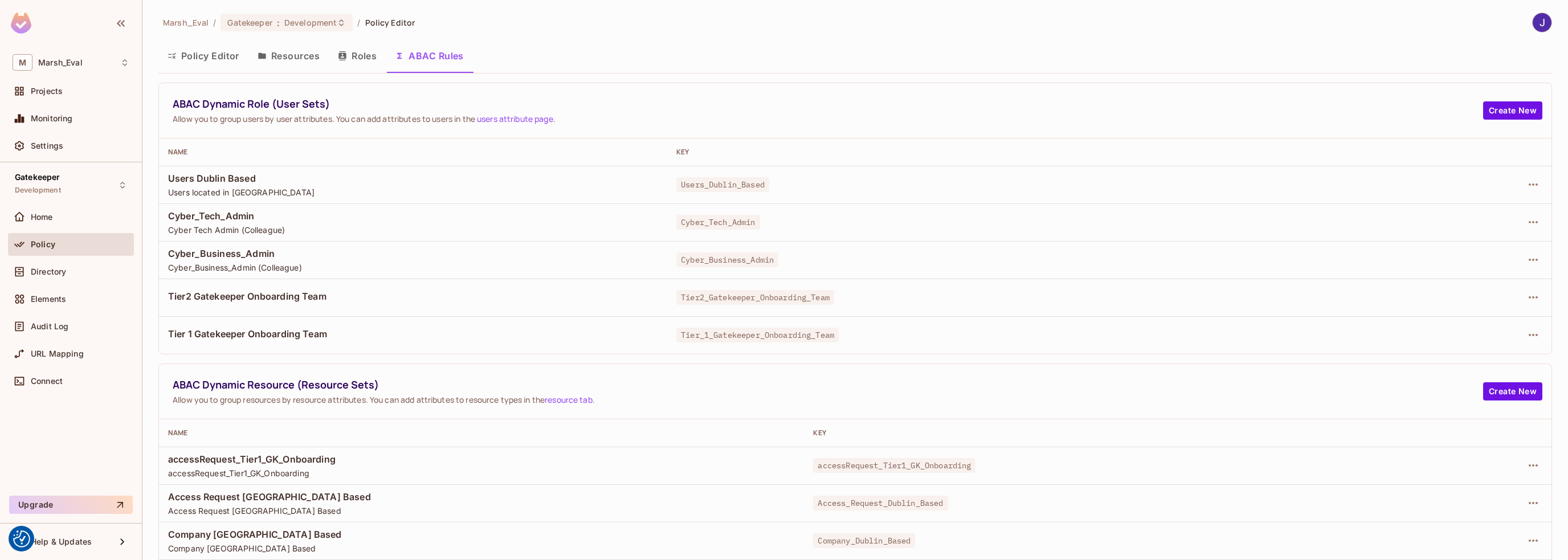
click at [292, 59] on button "Resources" at bounding box center [289, 56] width 81 height 28
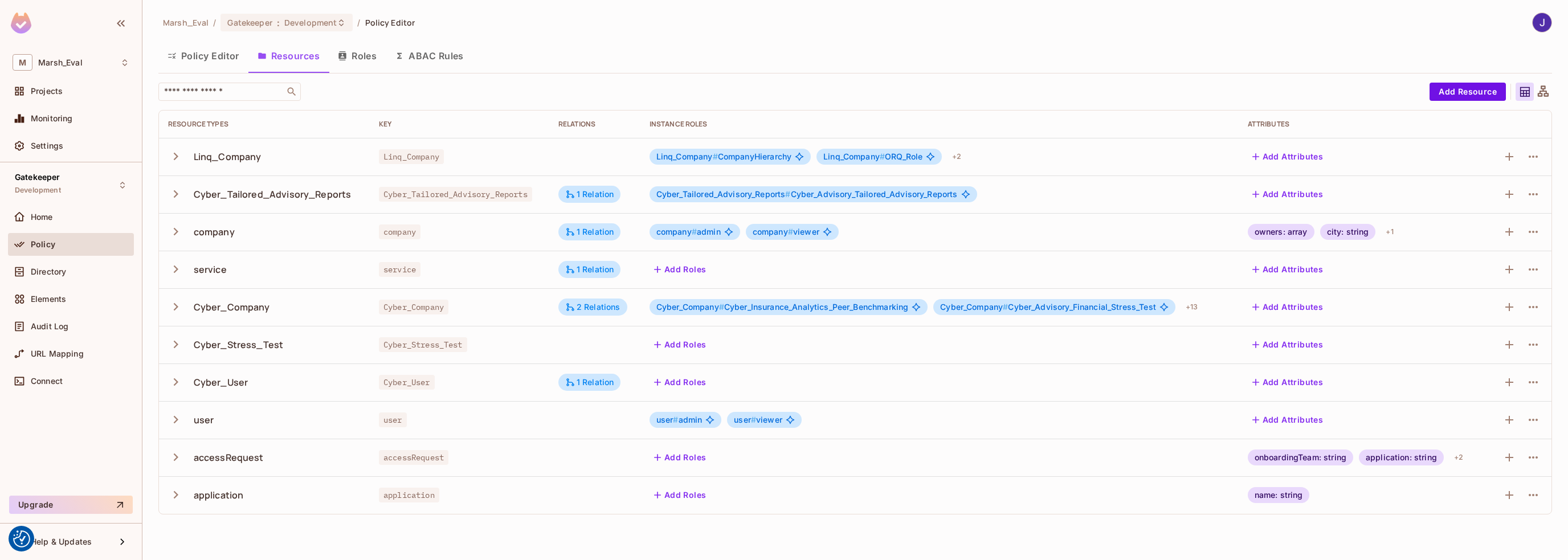
click at [204, 61] on button "Policy Editor" at bounding box center [203, 56] width 90 height 28
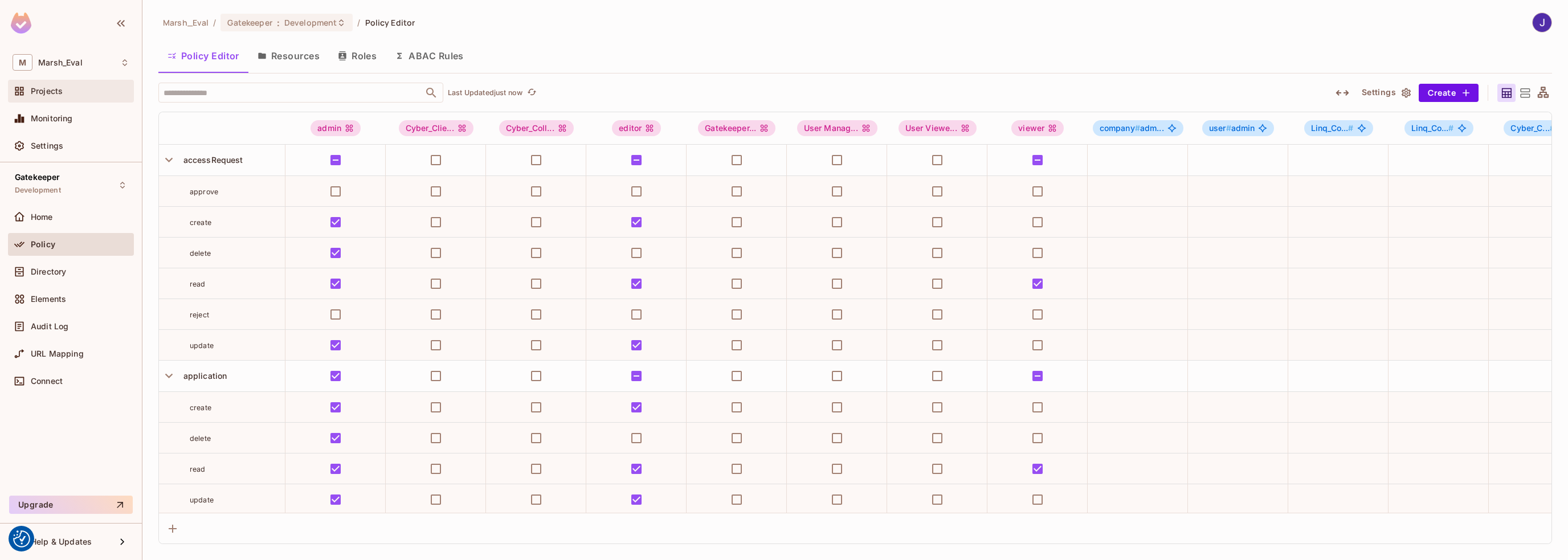
click at [38, 94] on span "Projects" at bounding box center [47, 90] width 32 height 9
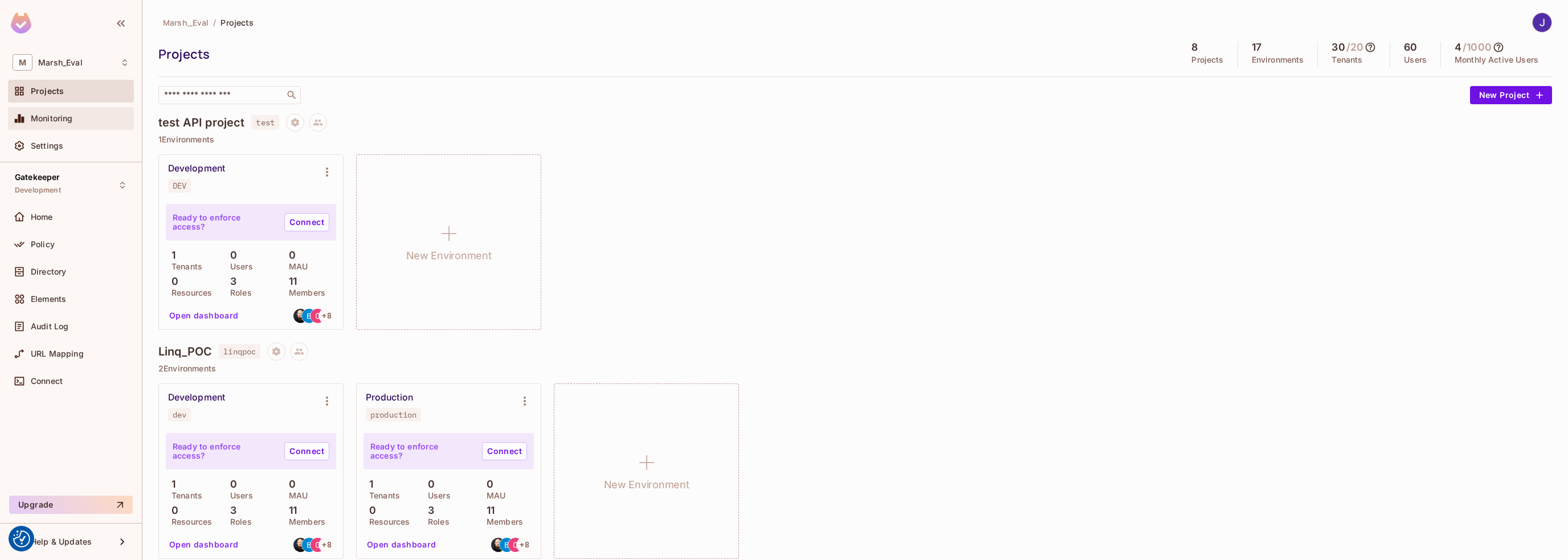
click at [59, 121] on span "Monitoring" at bounding box center [52, 118] width 42 height 9
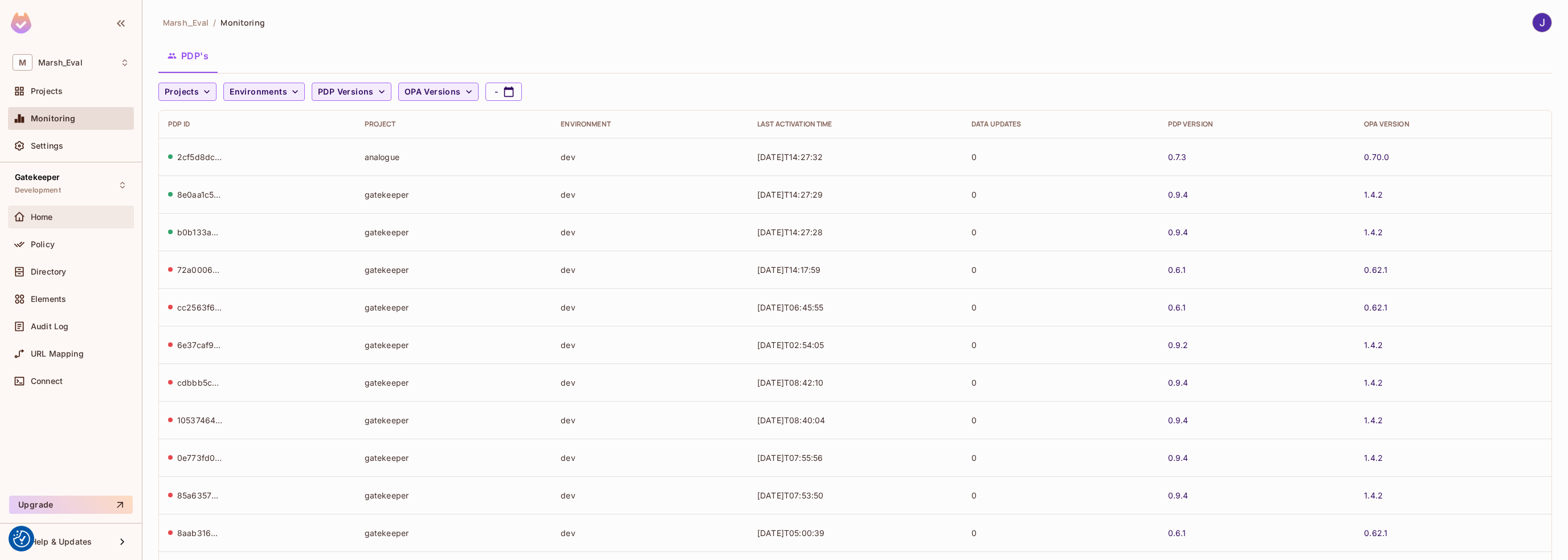
click at [44, 216] on span "Home" at bounding box center [42, 216] width 23 height 9
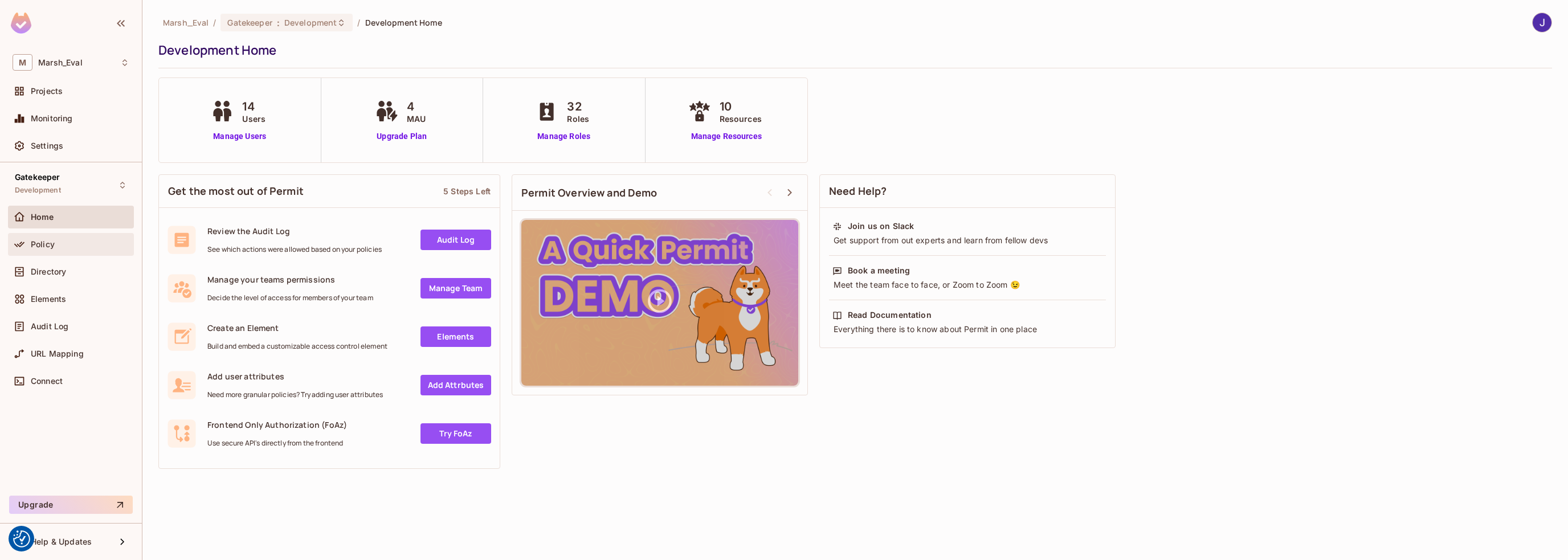
click at [42, 250] on div "Policy" at bounding box center [71, 244] width 117 height 14
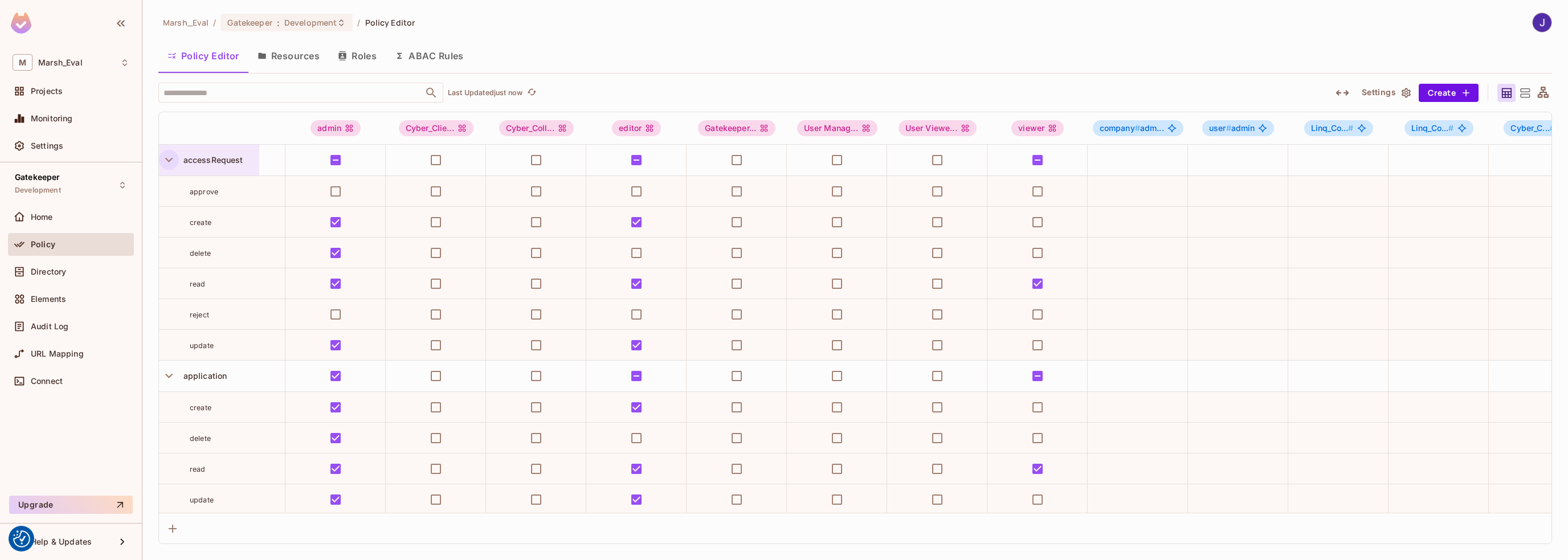
click at [172, 158] on icon "button" at bounding box center [169, 161] width 7 height 5
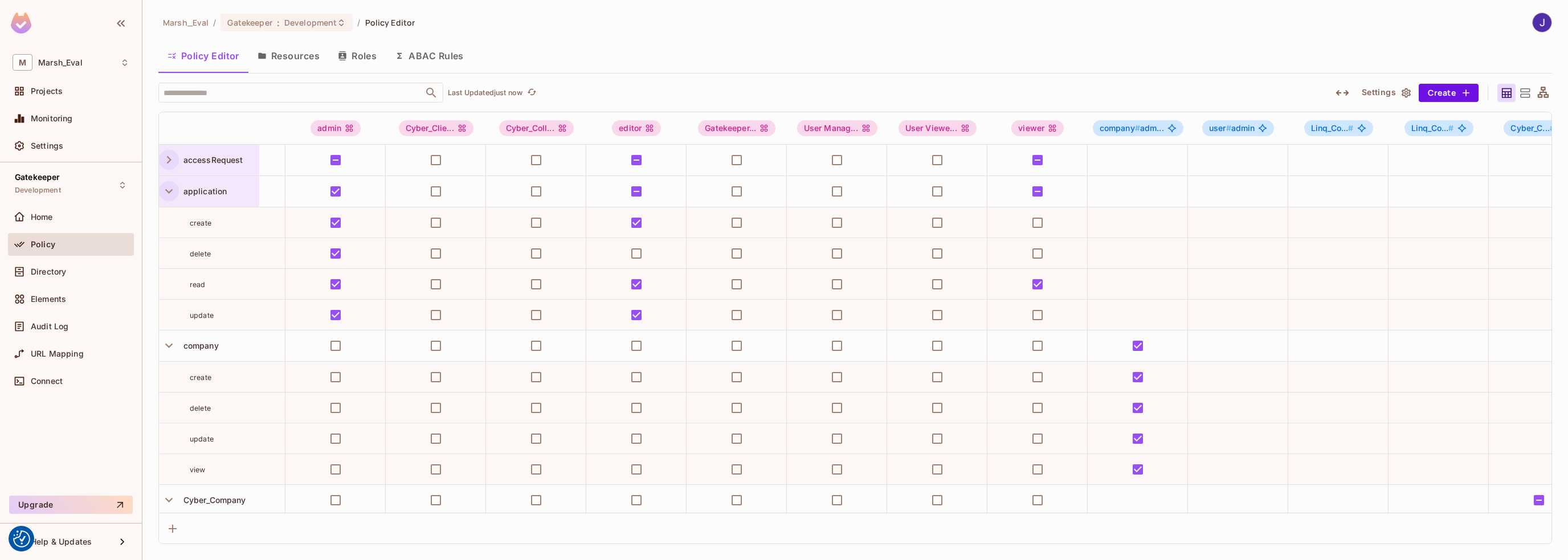
click at [164, 193] on icon "button" at bounding box center [169, 190] width 15 height 15
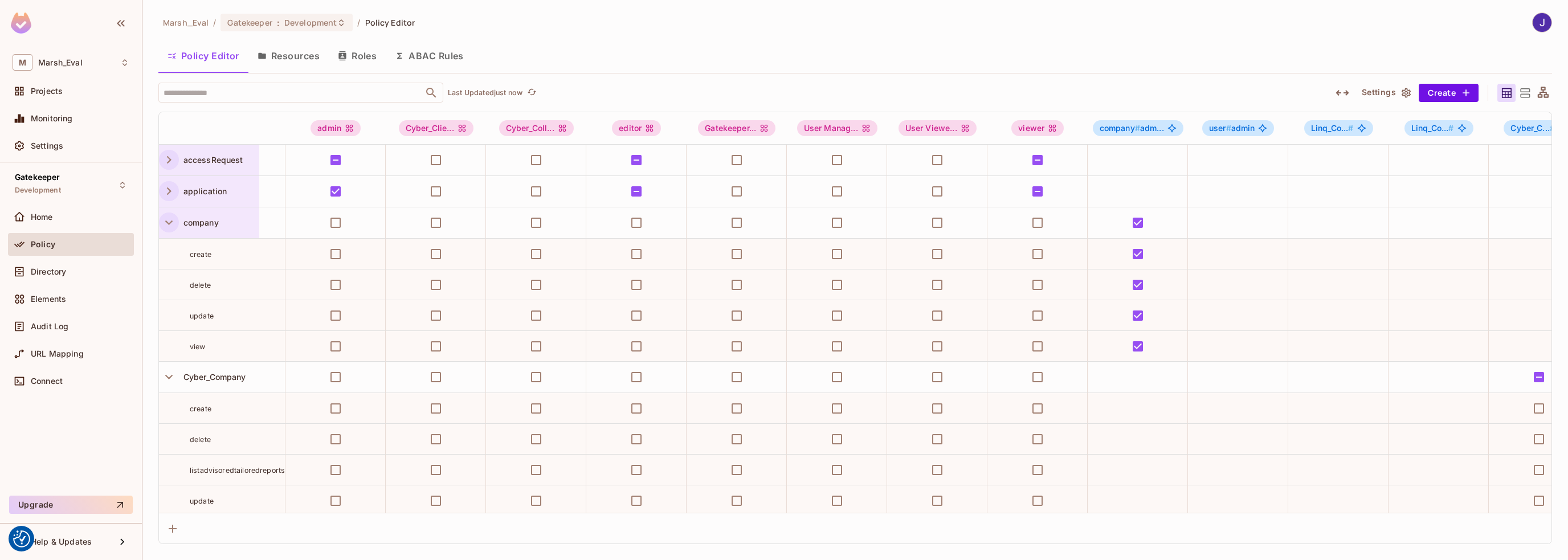
click at [167, 226] on icon "button" at bounding box center [169, 222] width 15 height 15
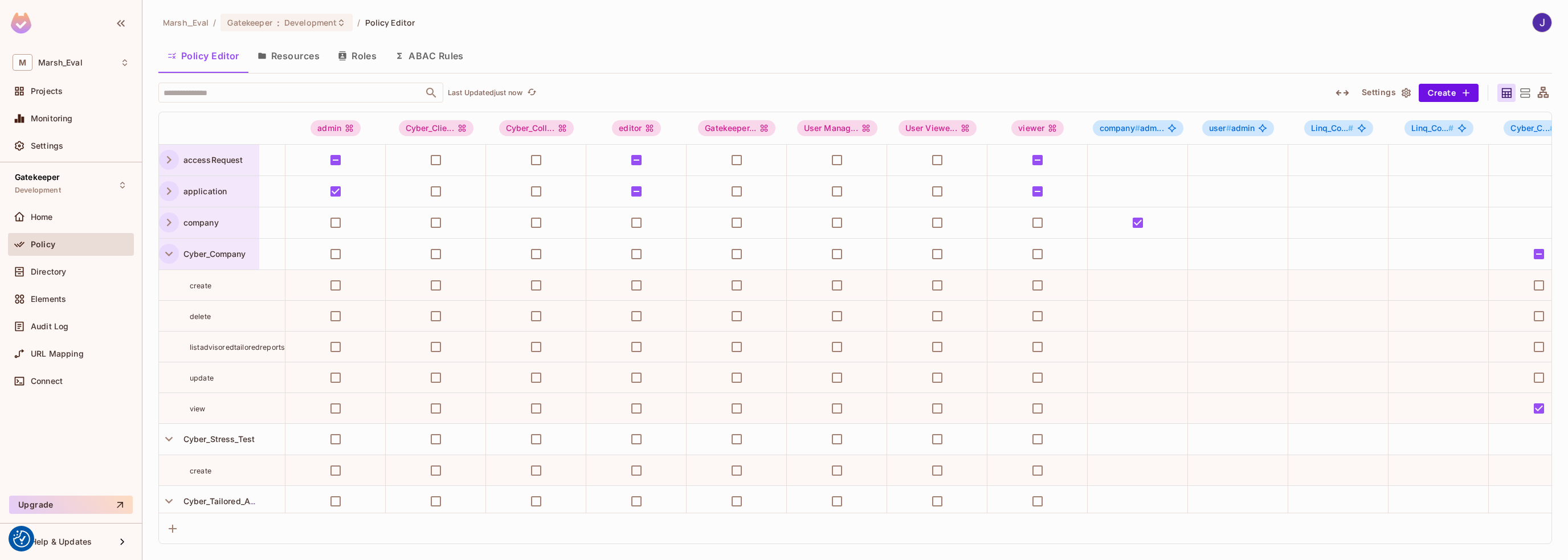
click at [169, 257] on icon "button" at bounding box center [169, 253] width 15 height 15
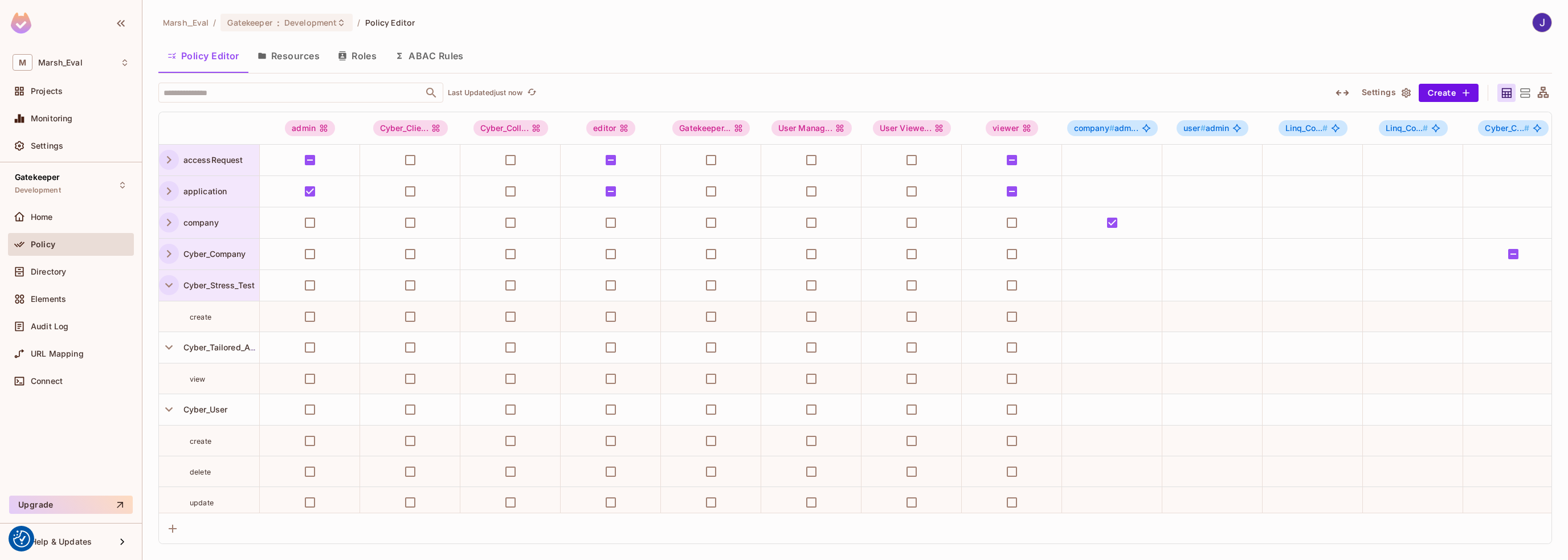
click at [169, 282] on icon "button" at bounding box center [169, 285] width 15 height 15
click at [169, 316] on icon "button" at bounding box center [169, 317] width 7 height 5
click at [171, 341] on icon "button" at bounding box center [169, 348] width 15 height 15
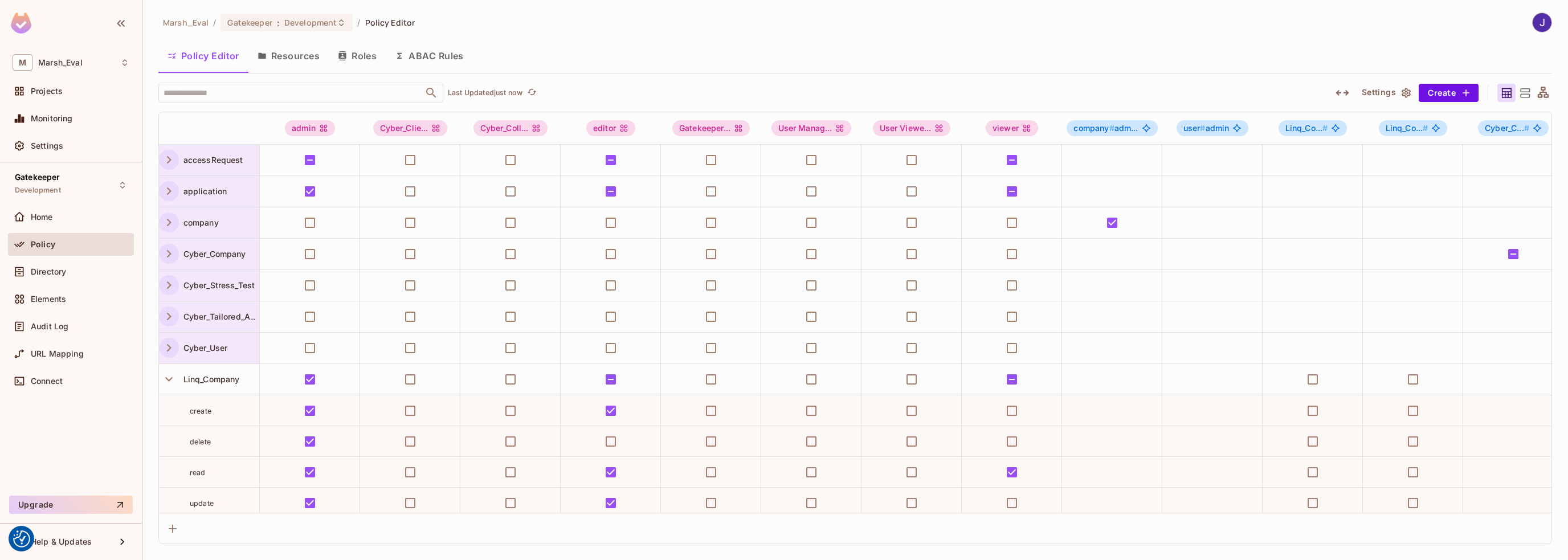
click at [1523, 93] on icon at bounding box center [1525, 94] width 15 height 15
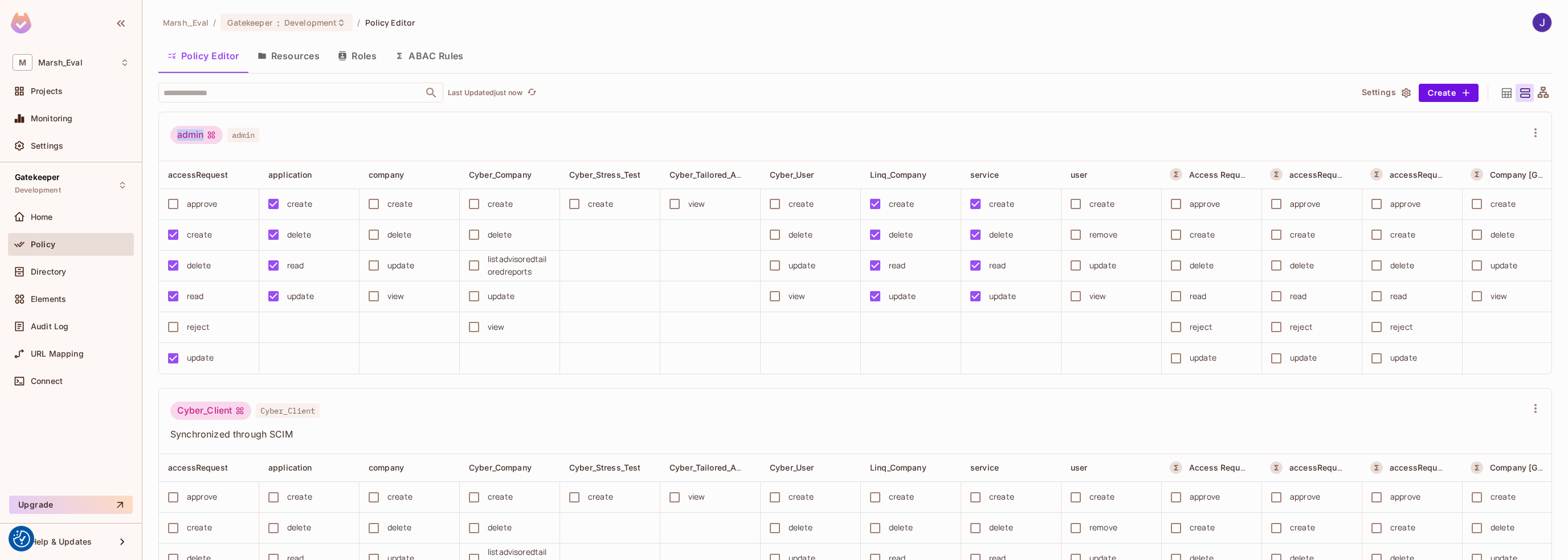
drag, startPoint x: 176, startPoint y: 133, endPoint x: 212, endPoint y: 136, distance: 36.1
click at [212, 136] on div "admin" at bounding box center [196, 135] width 52 height 19
click at [1537, 90] on icon at bounding box center [1544, 94] width 15 height 15
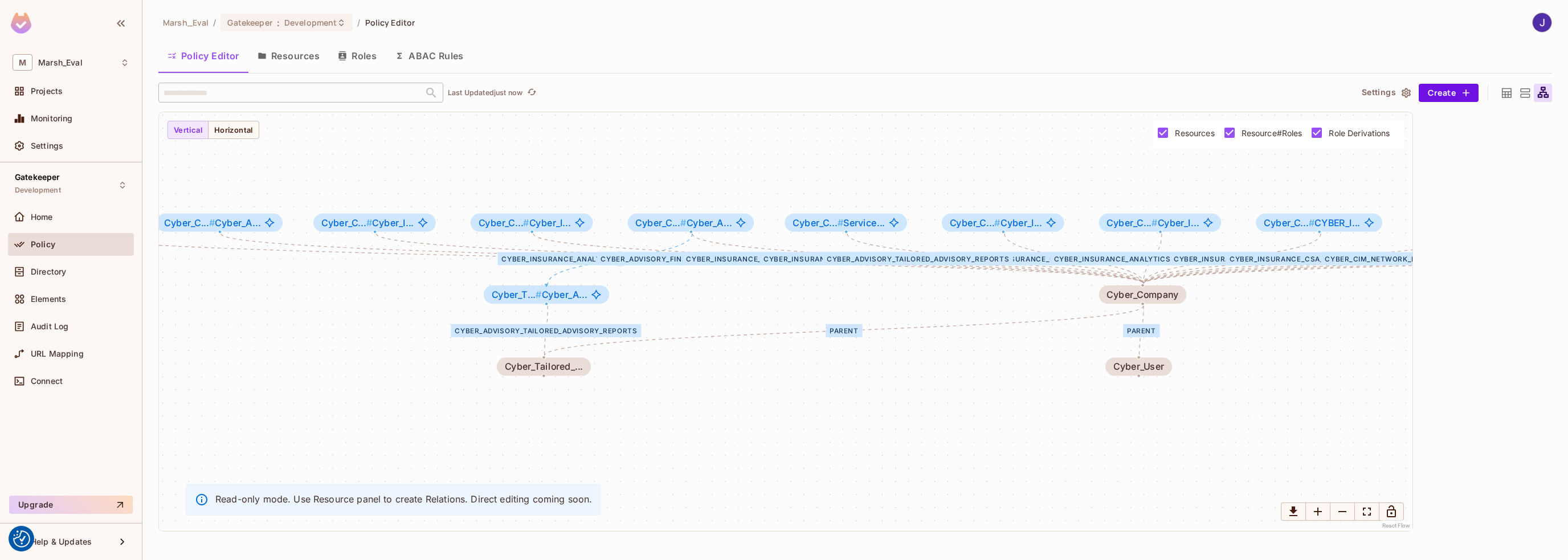
drag, startPoint x: 598, startPoint y: 355, endPoint x: 722, endPoint y: 370, distance: 124.9
click at [722, 370] on div "ORQ_Role CompanyHierarchy CERT_Access MRE_Access Cyber_Advisory_Tailored_Adviso…" at bounding box center [785, 321] width 1253 height 419
click at [49, 269] on span "Directory" at bounding box center [48, 271] width 36 height 9
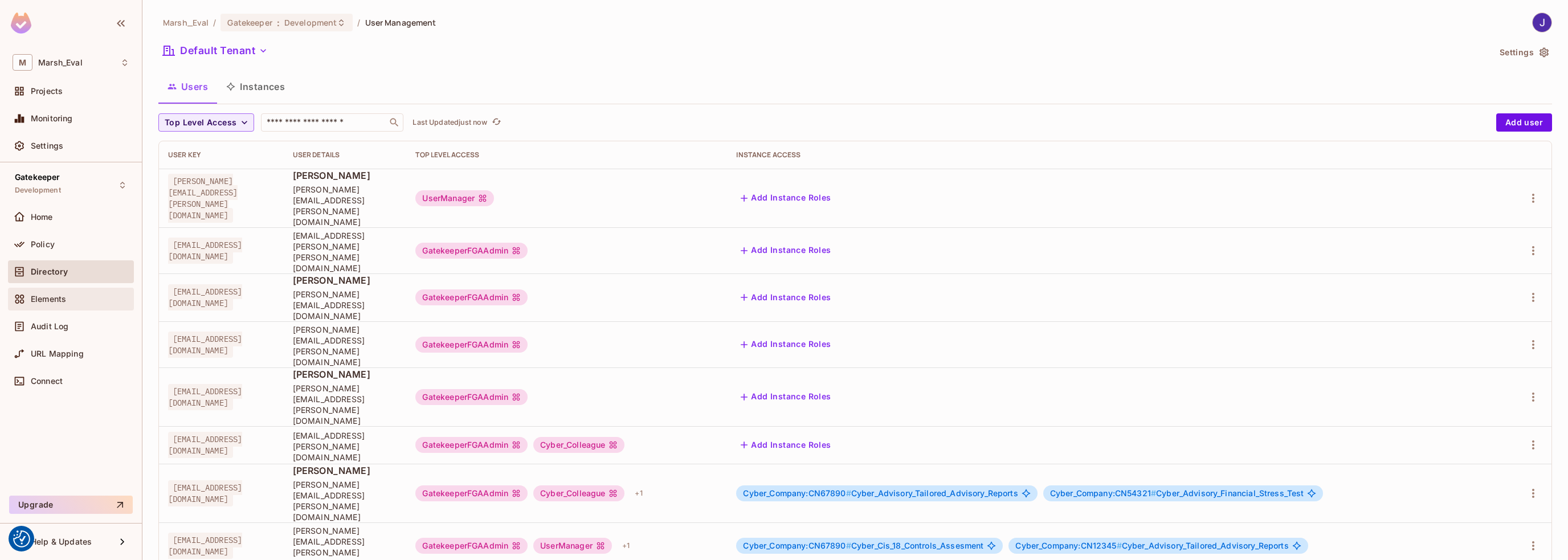
click at [44, 302] on span "Elements" at bounding box center [48, 299] width 36 height 9
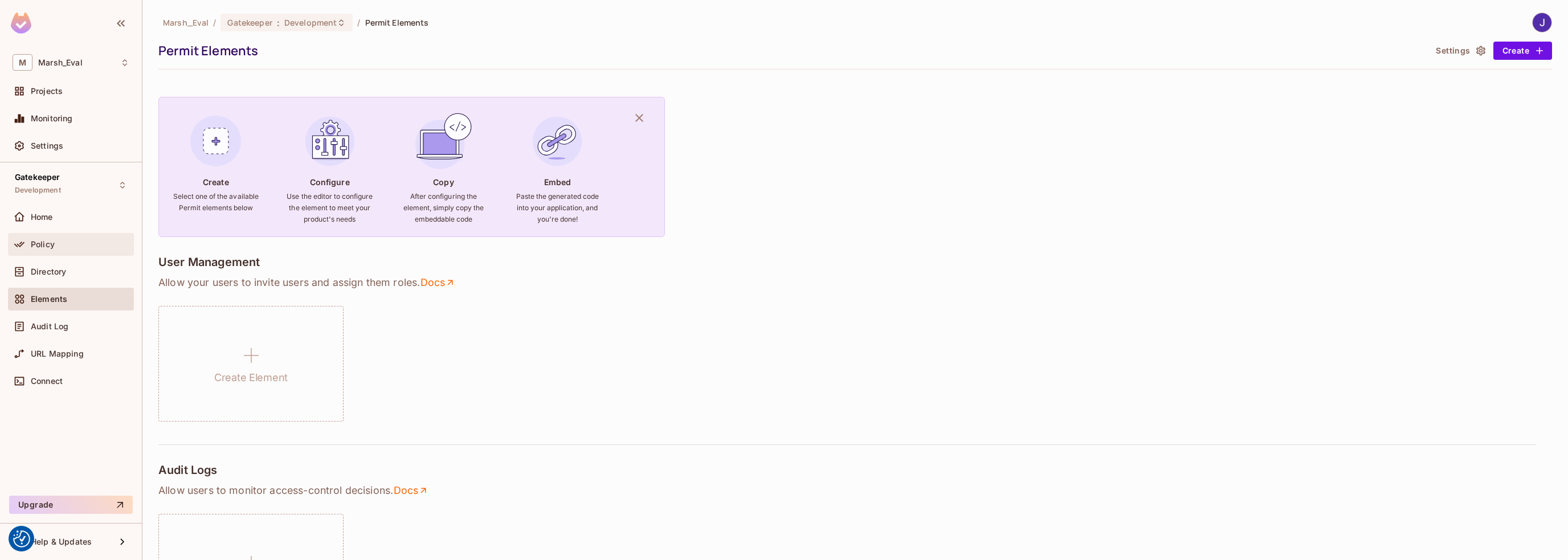
click at [35, 244] on span "Policy" at bounding box center [43, 244] width 24 height 9
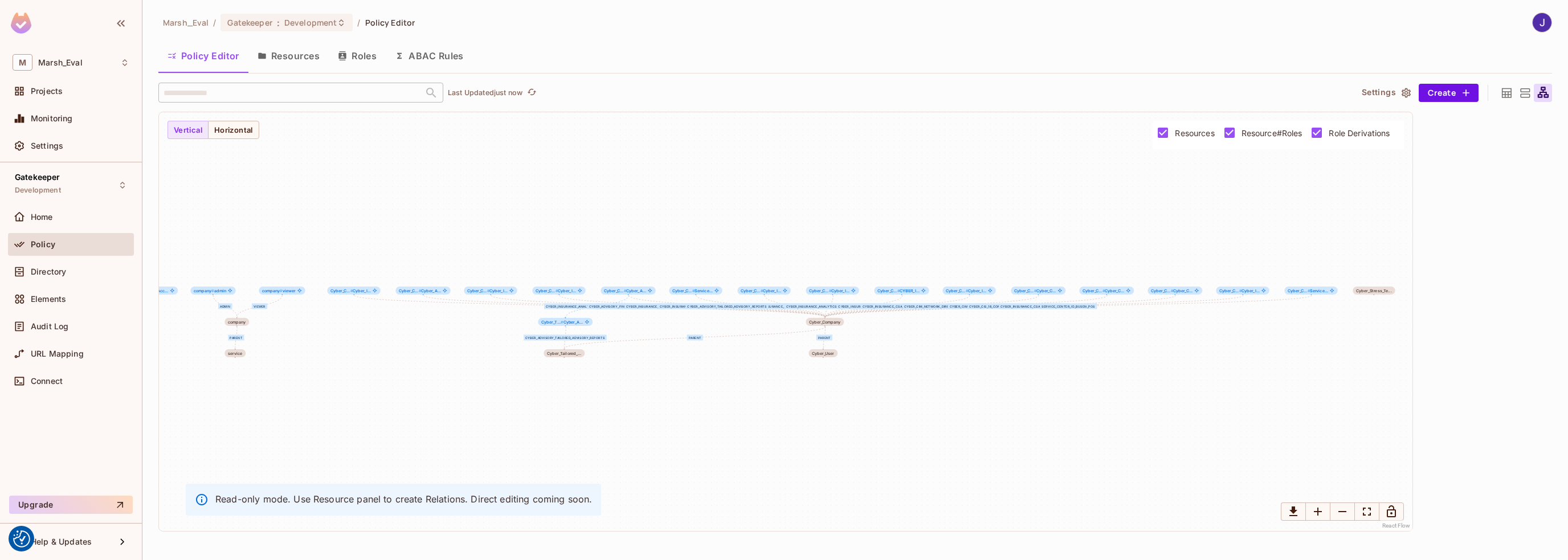
click at [1511, 94] on icon at bounding box center [1507, 94] width 15 height 15
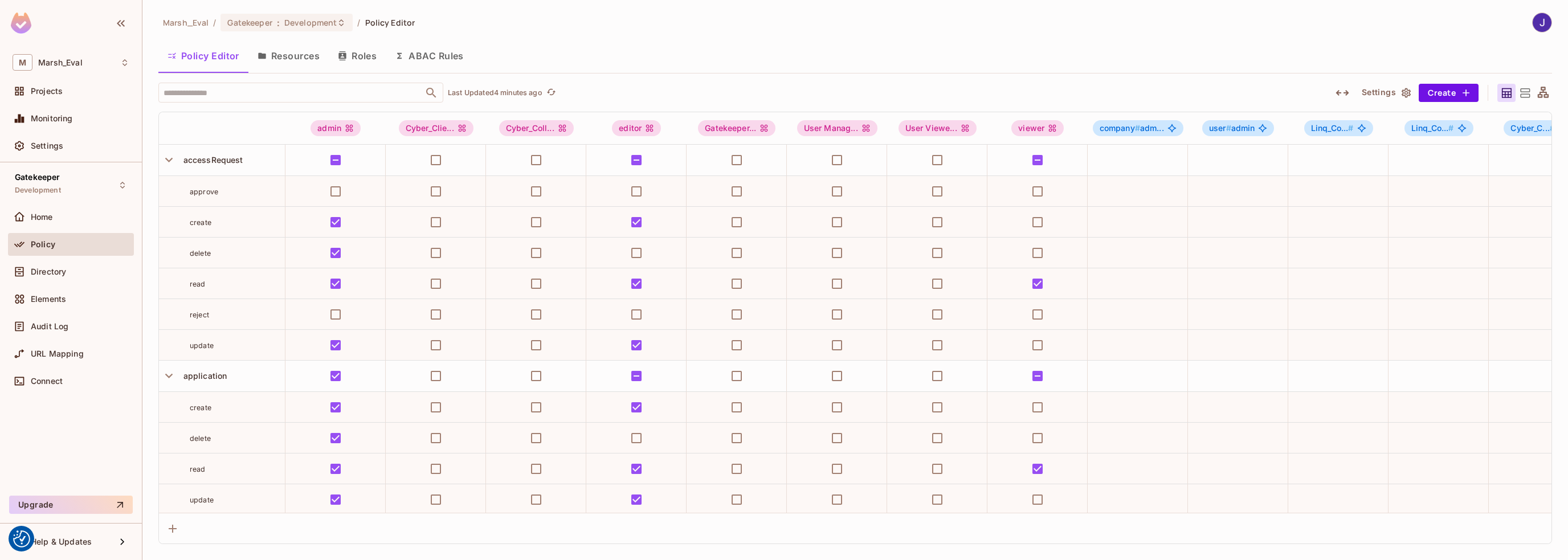
click at [300, 55] on button "Resources" at bounding box center [289, 56] width 81 height 28
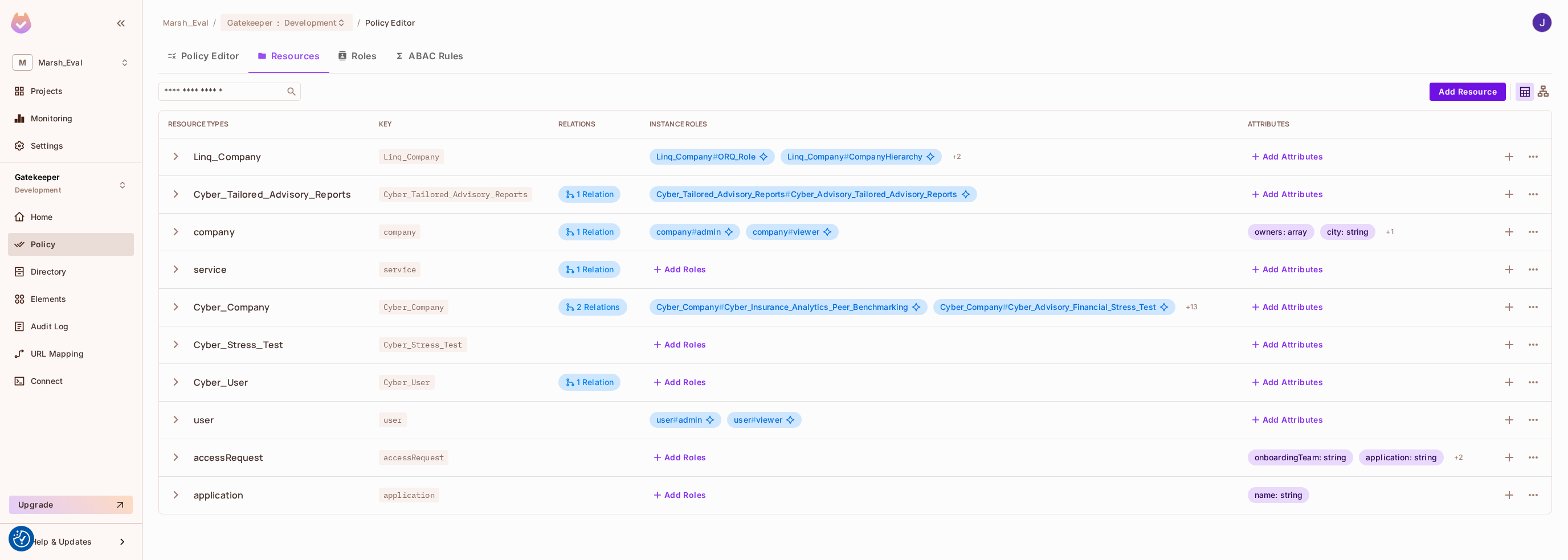
click at [361, 57] on button "Roles" at bounding box center [357, 56] width 57 height 28
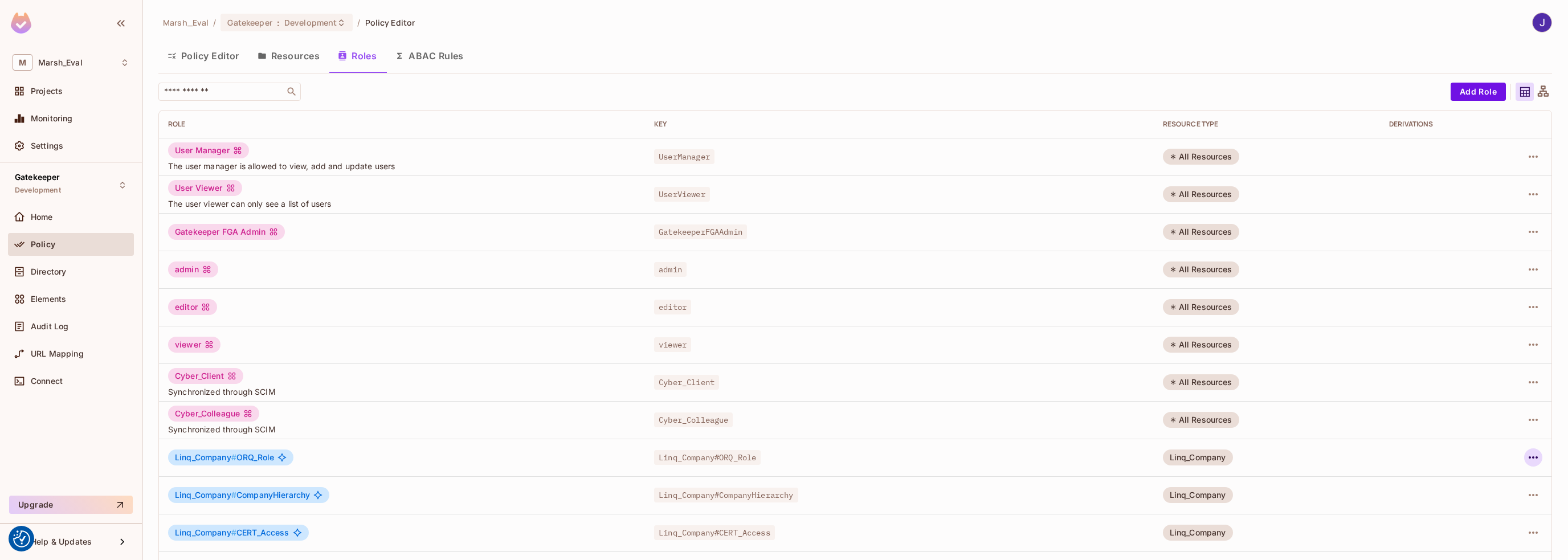
click at [1527, 461] on icon "button" at bounding box center [1533, 458] width 14 height 14
click at [1470, 485] on div "Edit Role" at bounding box center [1474, 483] width 34 height 11
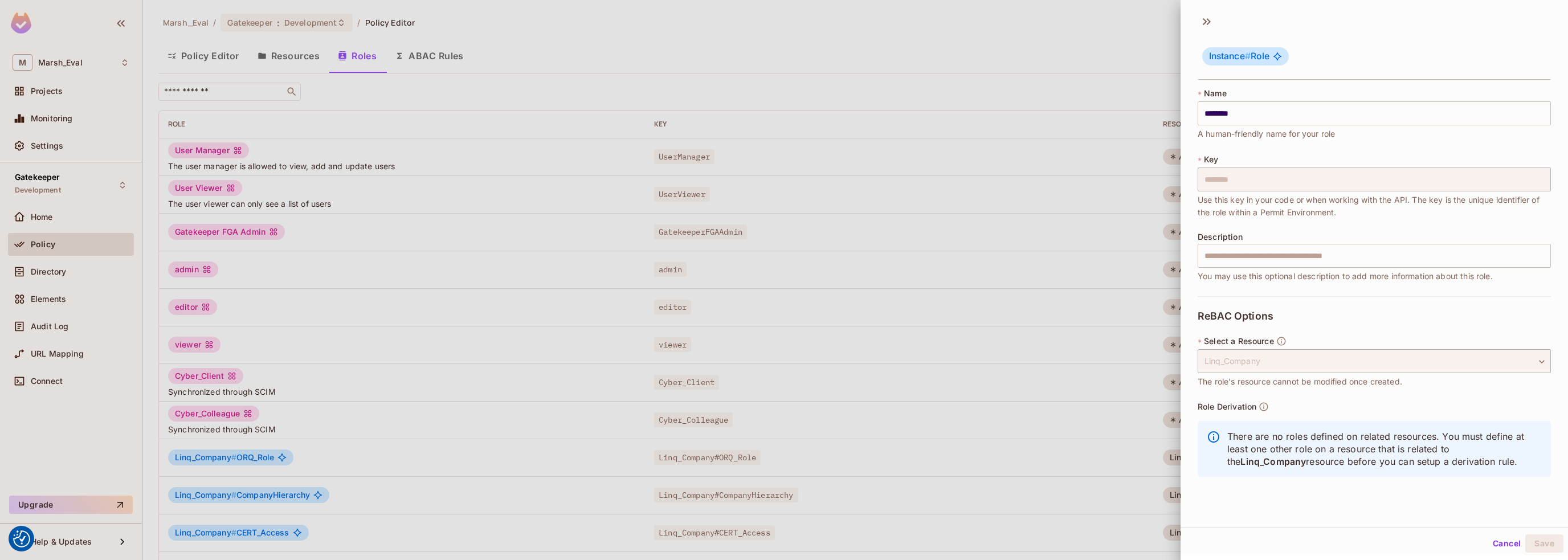
scroll to position [2, 0]
click at [1199, 23] on icon at bounding box center [1206, 19] width 19 height 19
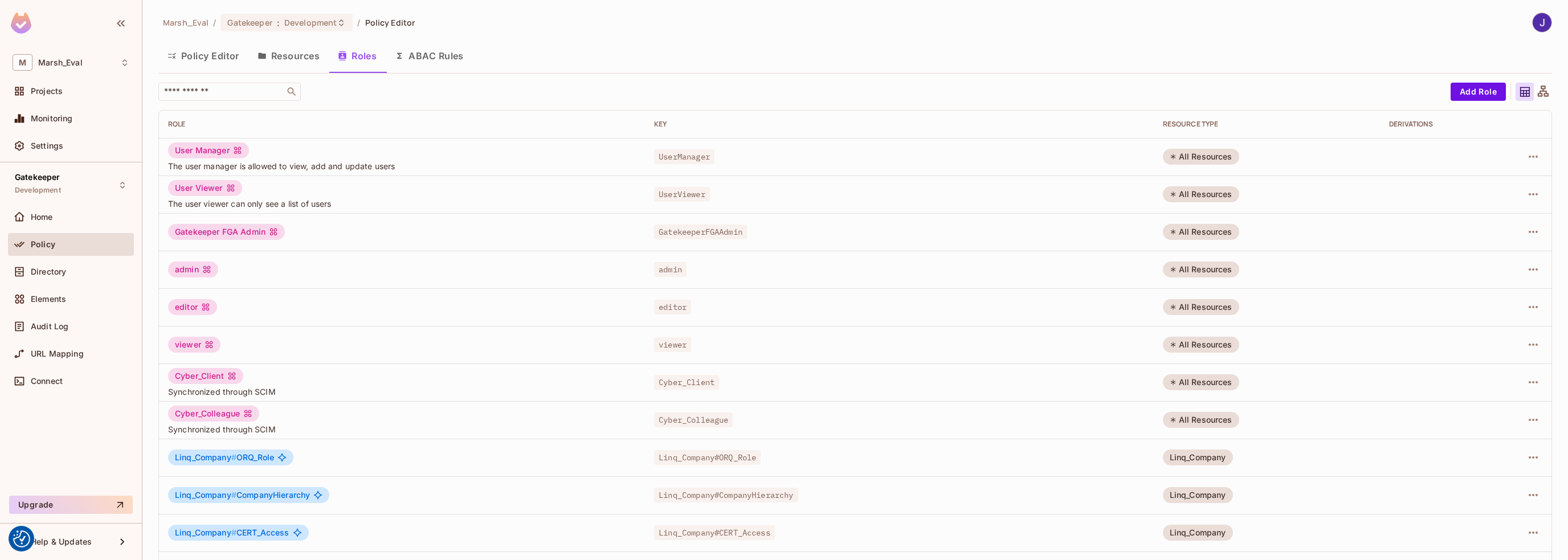
click at [288, 62] on button "Resources" at bounding box center [289, 56] width 81 height 28
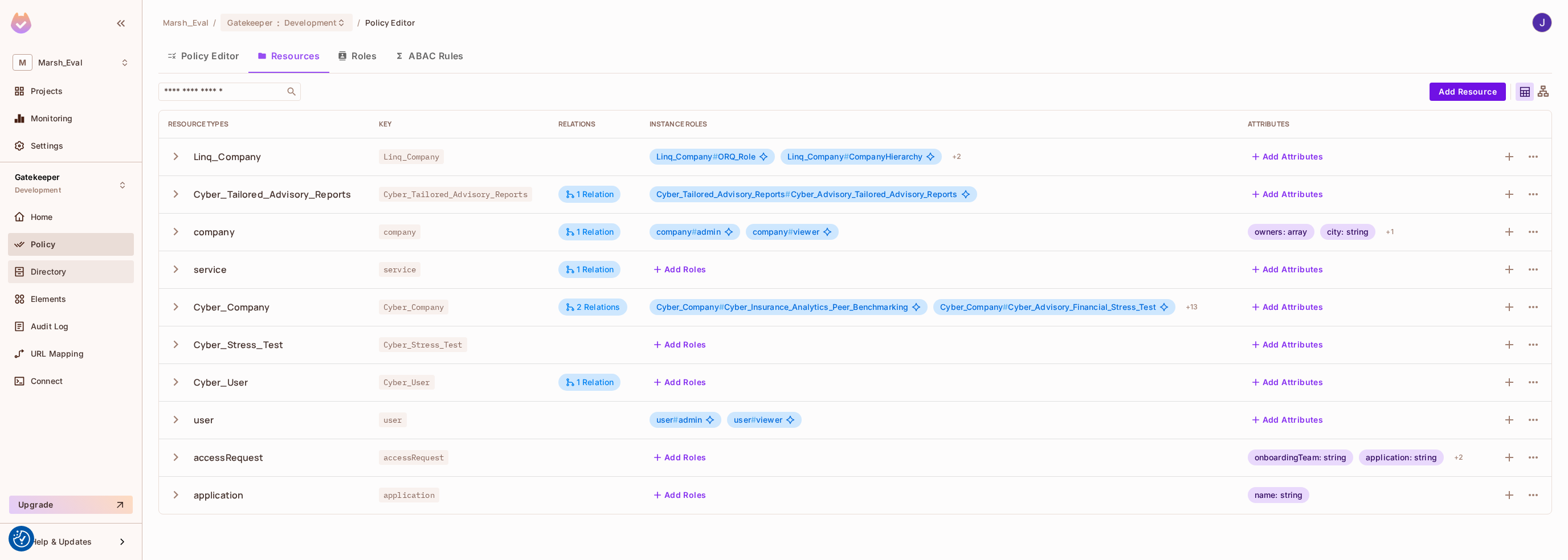
click at [63, 269] on span "Directory" at bounding box center [48, 271] width 36 height 9
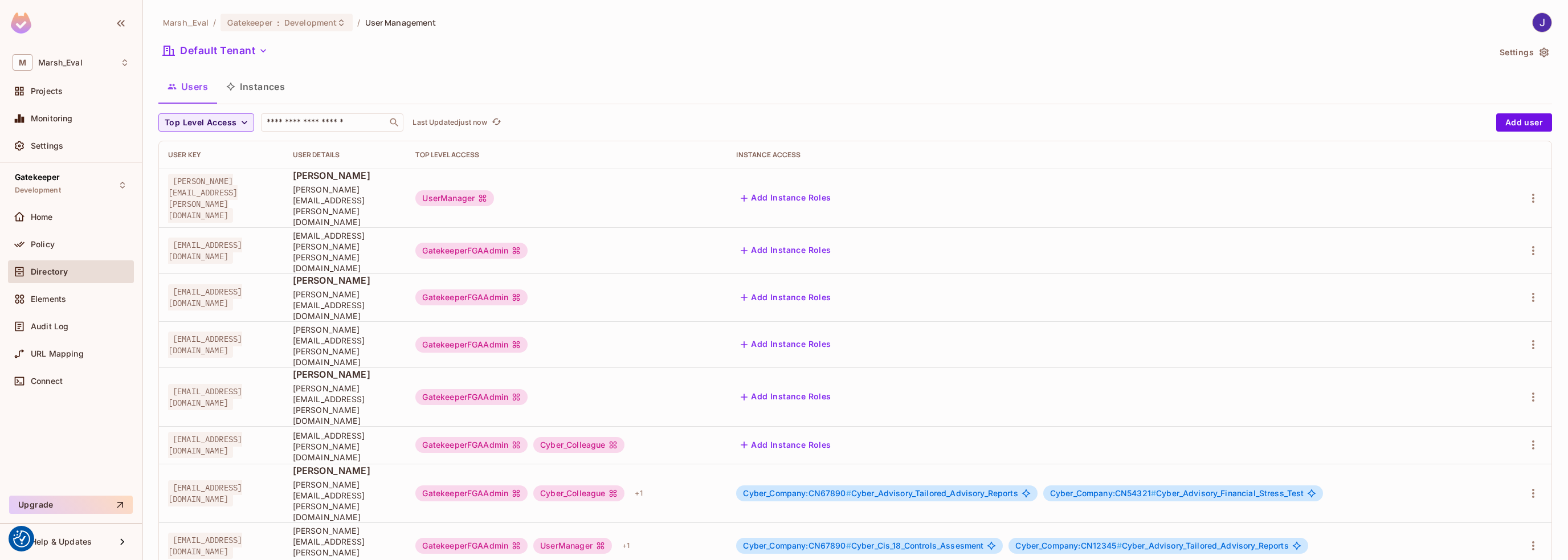
click at [255, 90] on button "Instances" at bounding box center [255, 86] width 77 height 28
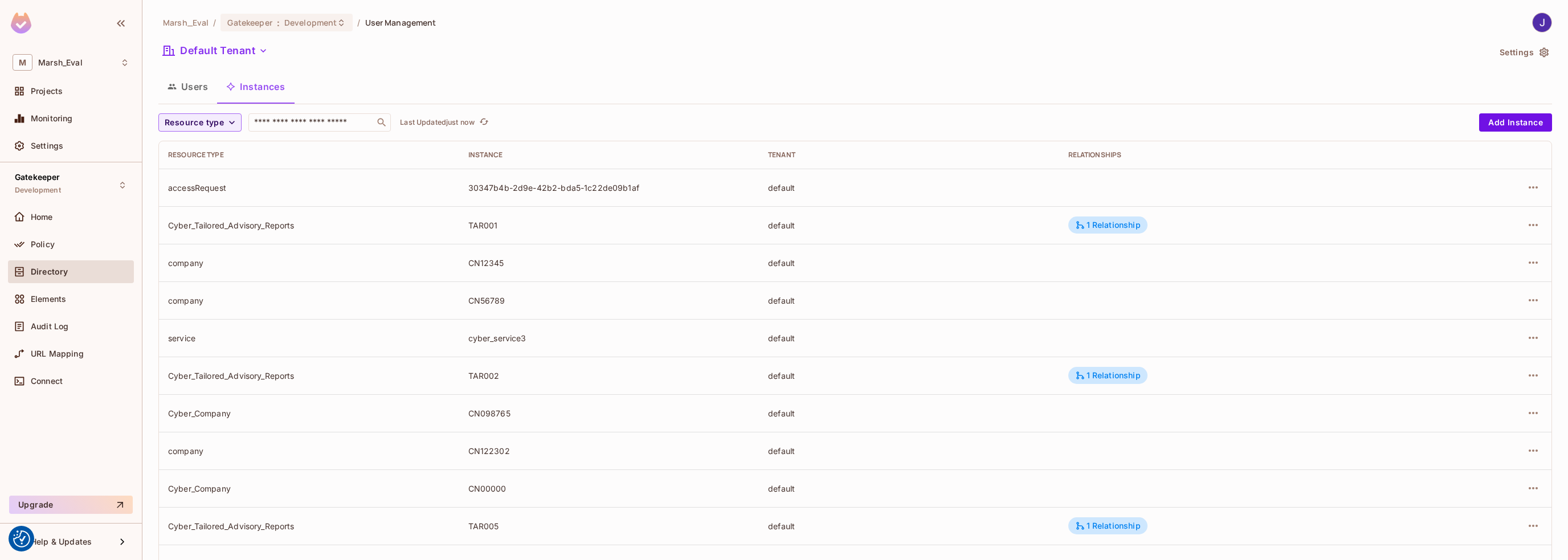
click at [189, 90] on button "Users" at bounding box center [187, 86] width 59 height 28
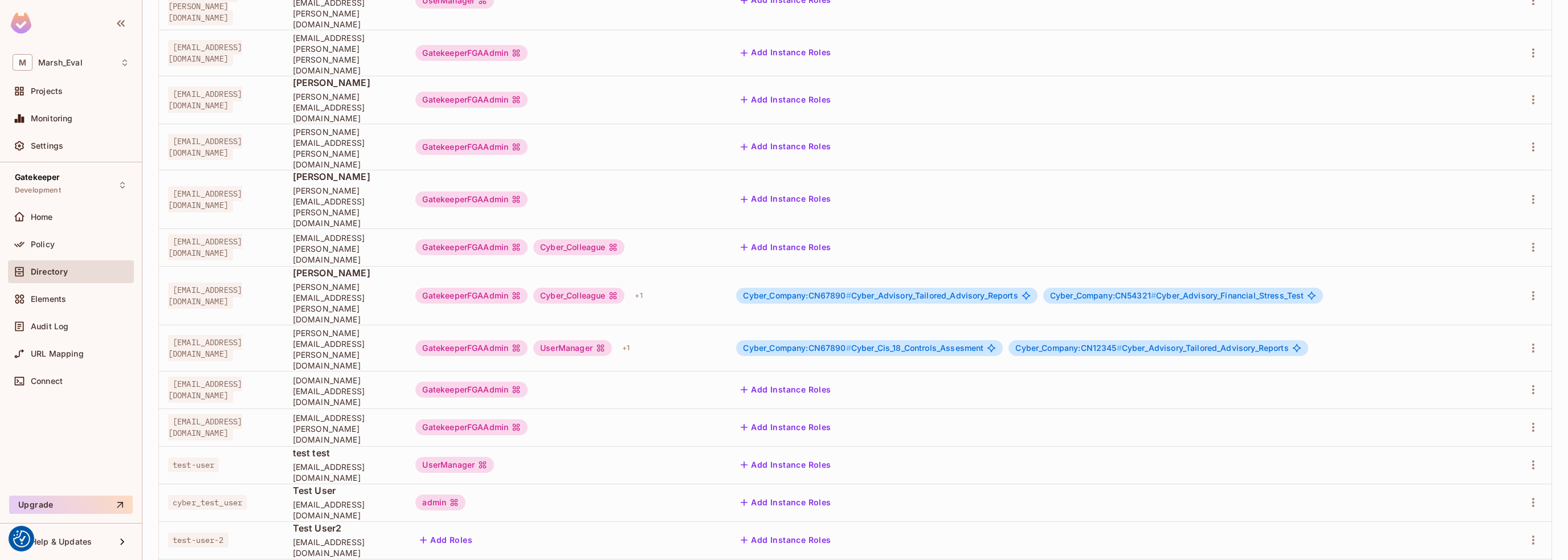
scroll to position [84, 0]
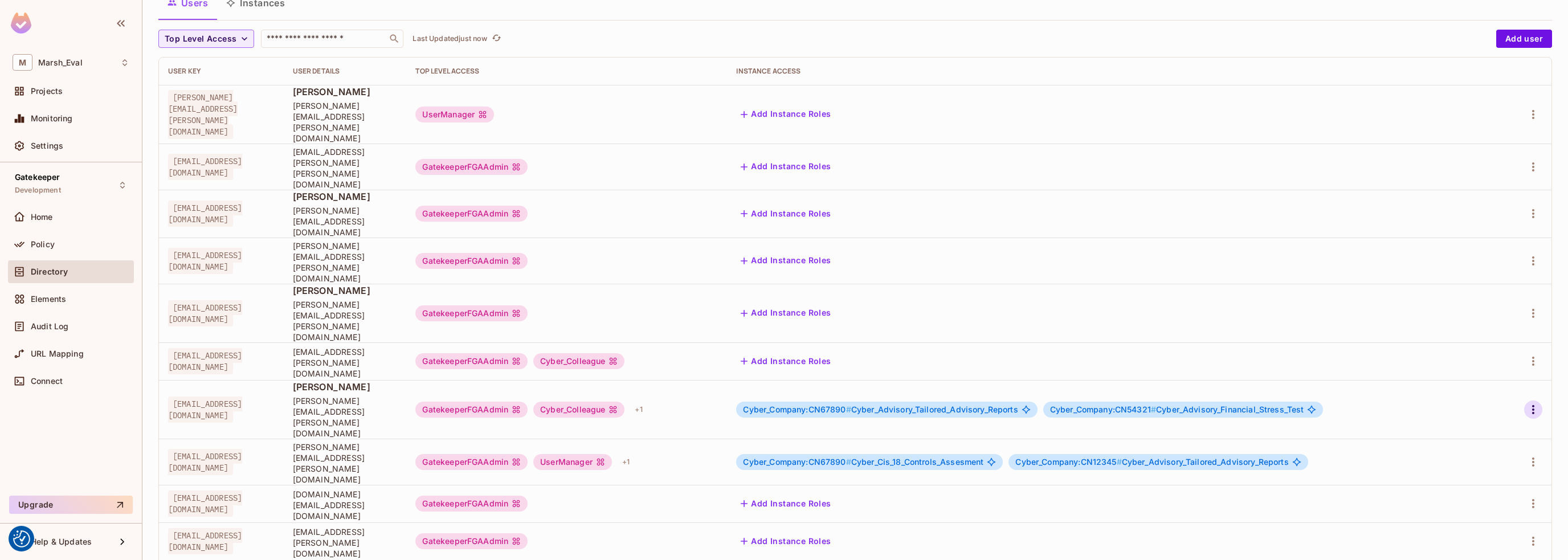
click at [1527, 403] on icon "button" at bounding box center [1533, 409] width 14 height 14
click at [1473, 349] on span "Edit" at bounding box center [1465, 355] width 23 height 19
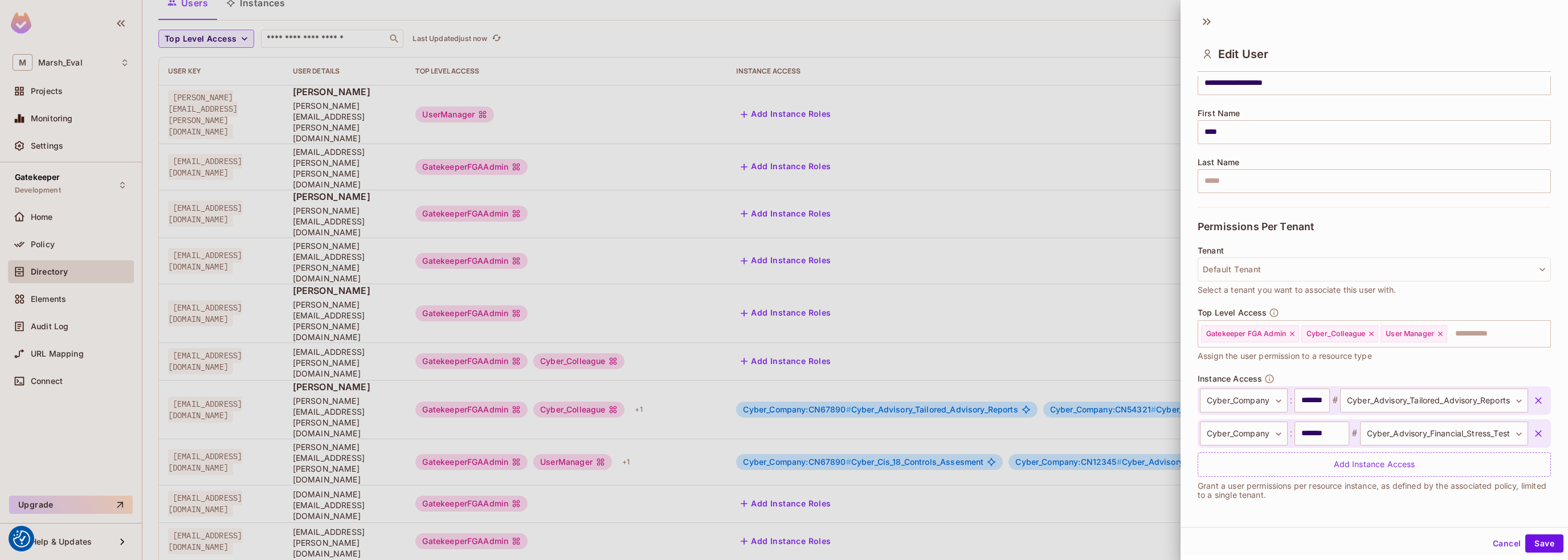
scroll to position [2, 0]
click at [1278, 400] on body "We use cookies to enhance your browsing experience, serve personalized ads or c…" at bounding box center [784, 280] width 1568 height 560
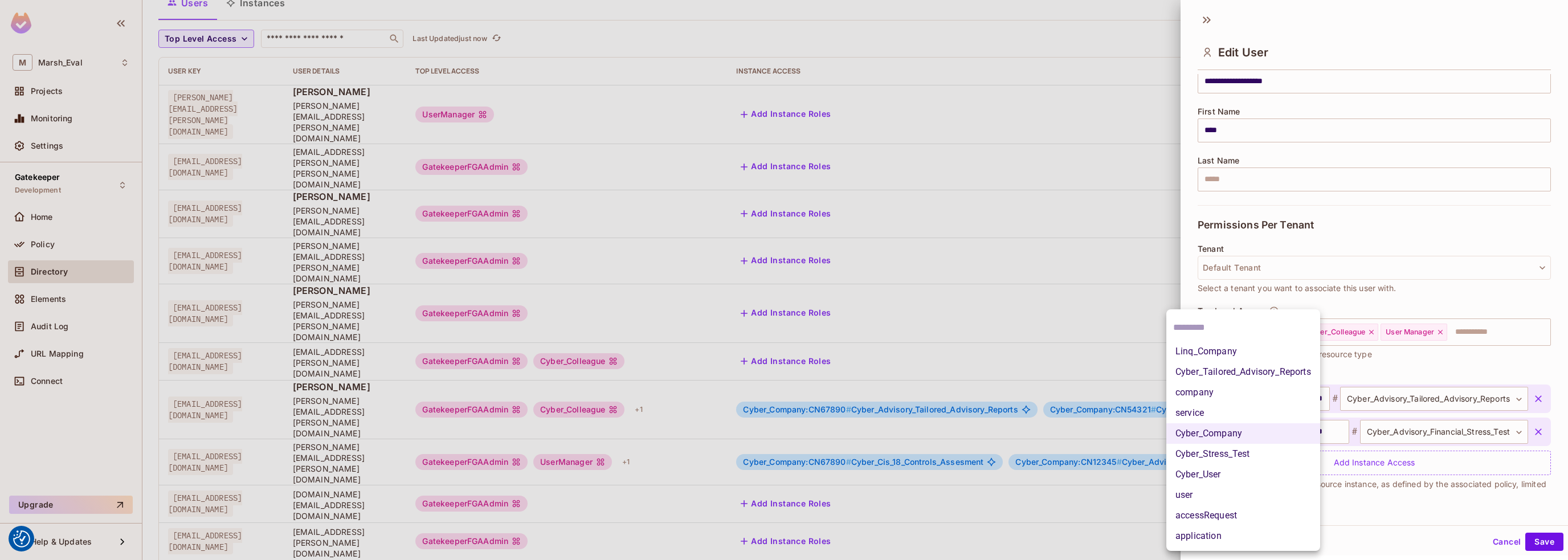
click at [1558, 264] on div at bounding box center [784, 280] width 1568 height 560
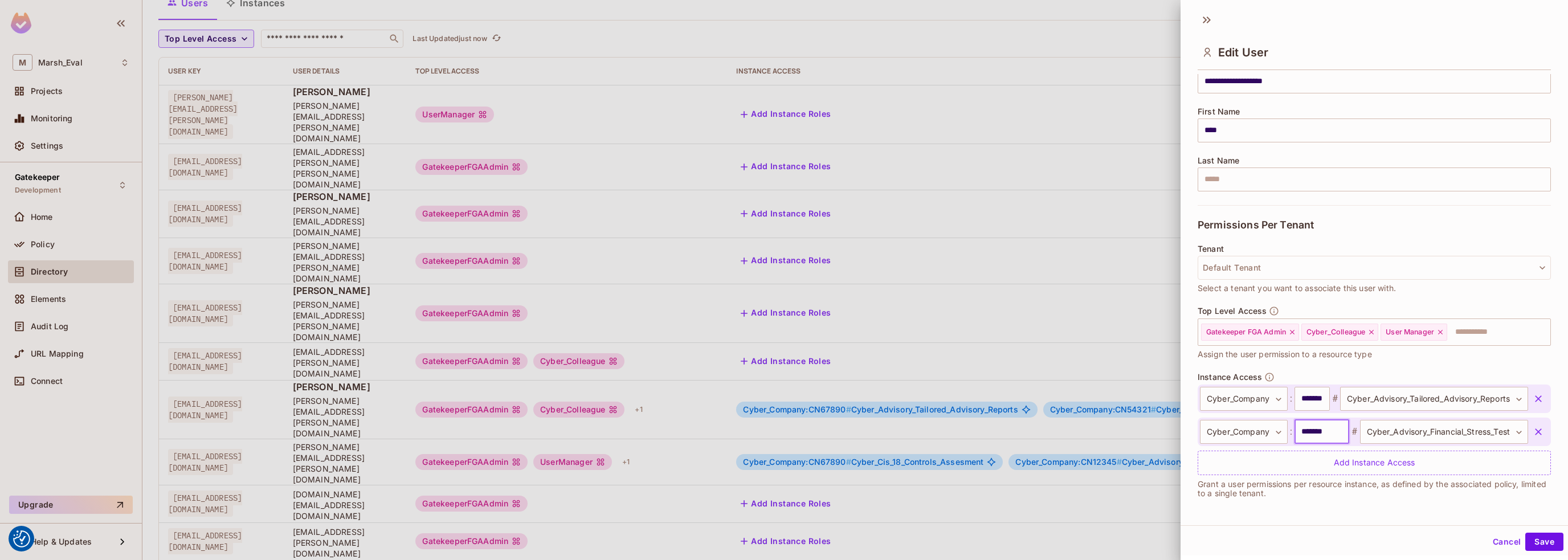
click at [1308, 431] on input "*******" at bounding box center [1322, 432] width 55 height 24
click at [1492, 542] on button "Cancel" at bounding box center [1507, 541] width 37 height 19
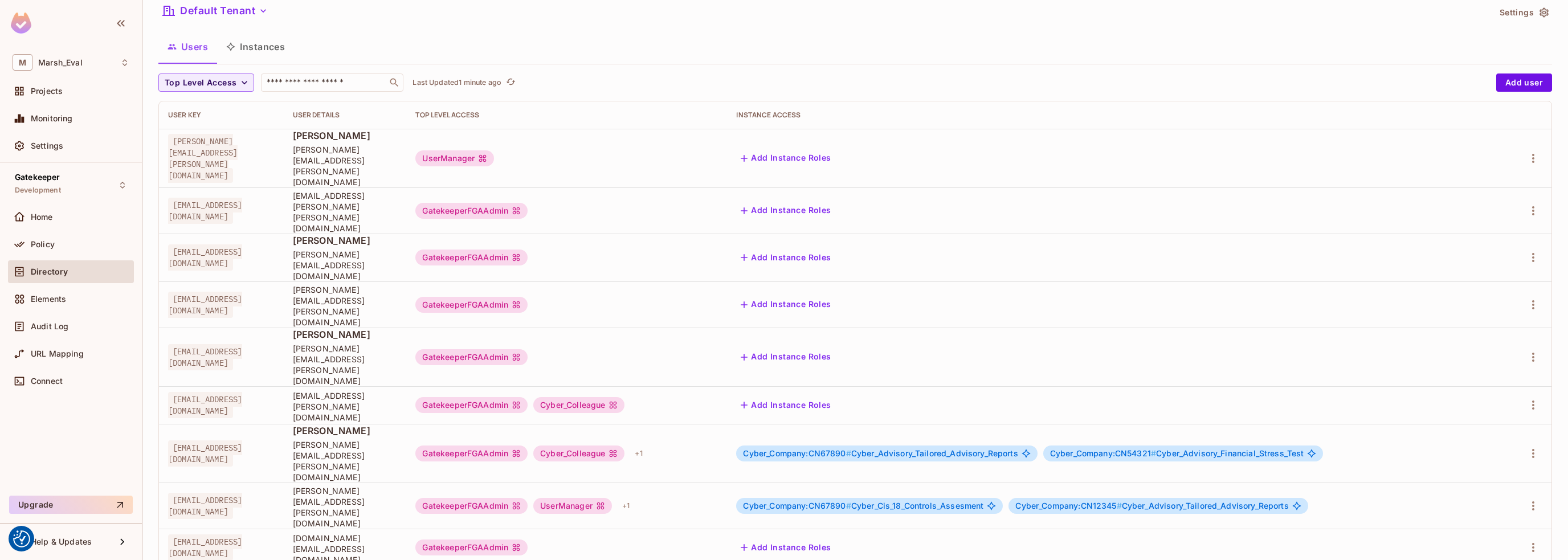
scroll to position [0, 0]
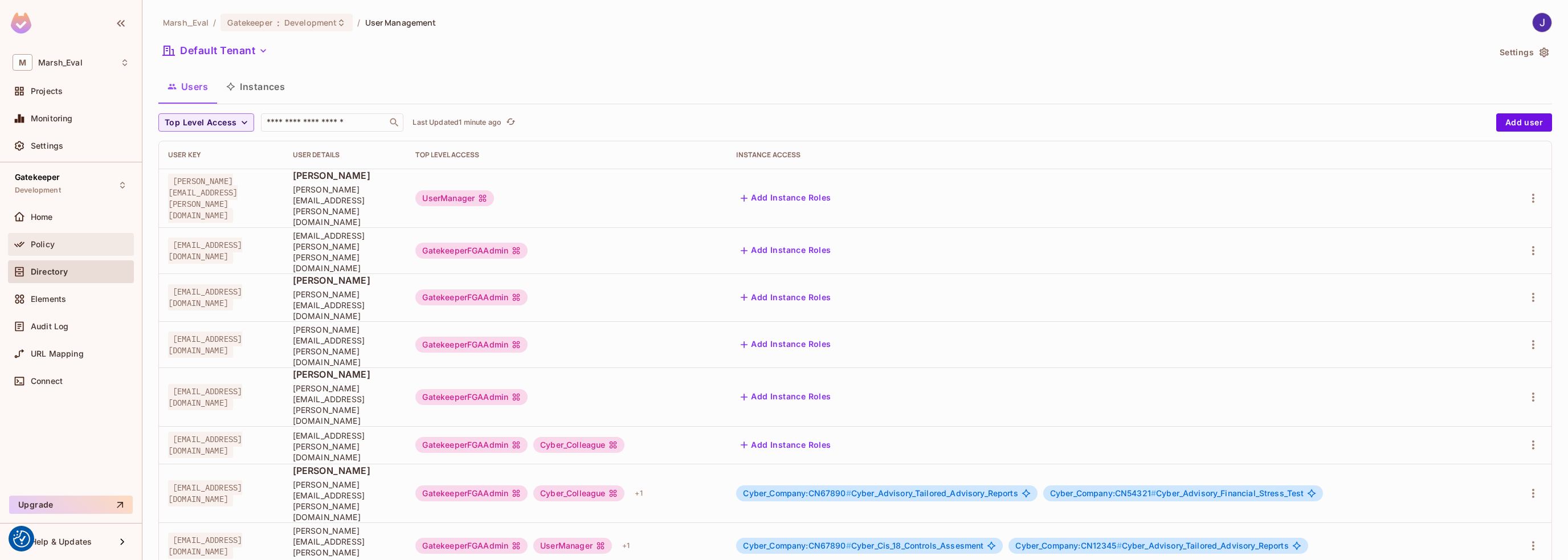
click at [34, 247] on span "Policy" at bounding box center [43, 244] width 24 height 9
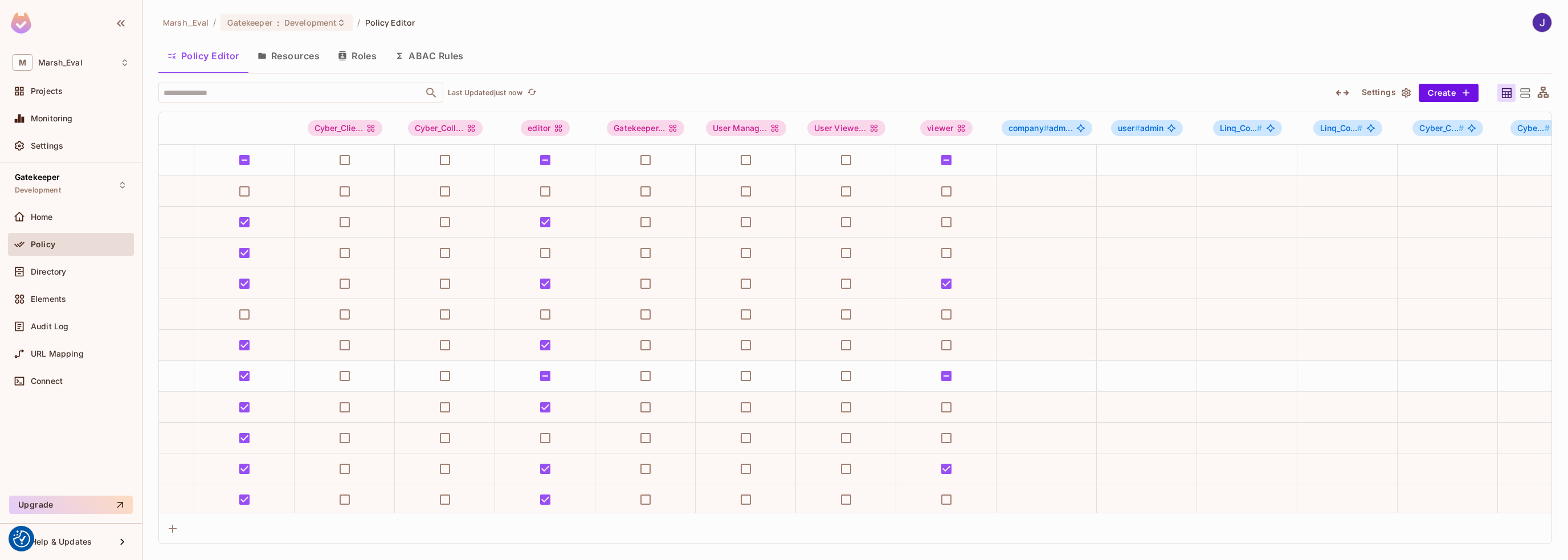
scroll to position [0, 62]
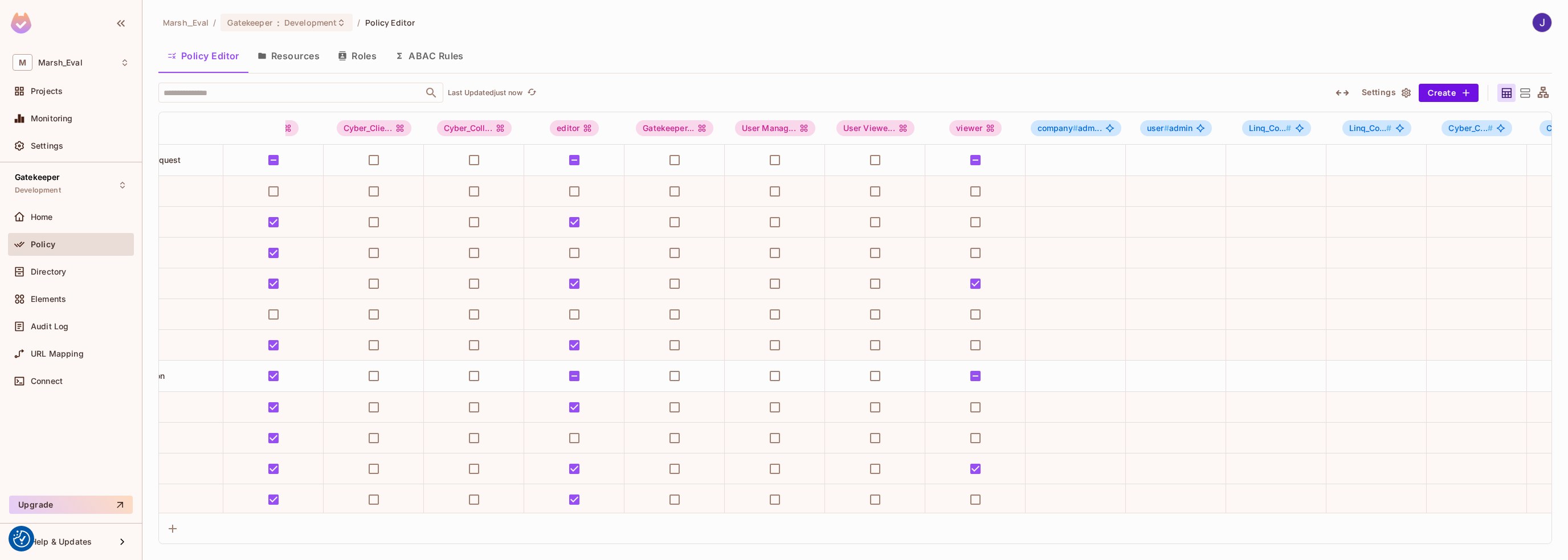
click at [1524, 95] on icon at bounding box center [1525, 94] width 15 height 15
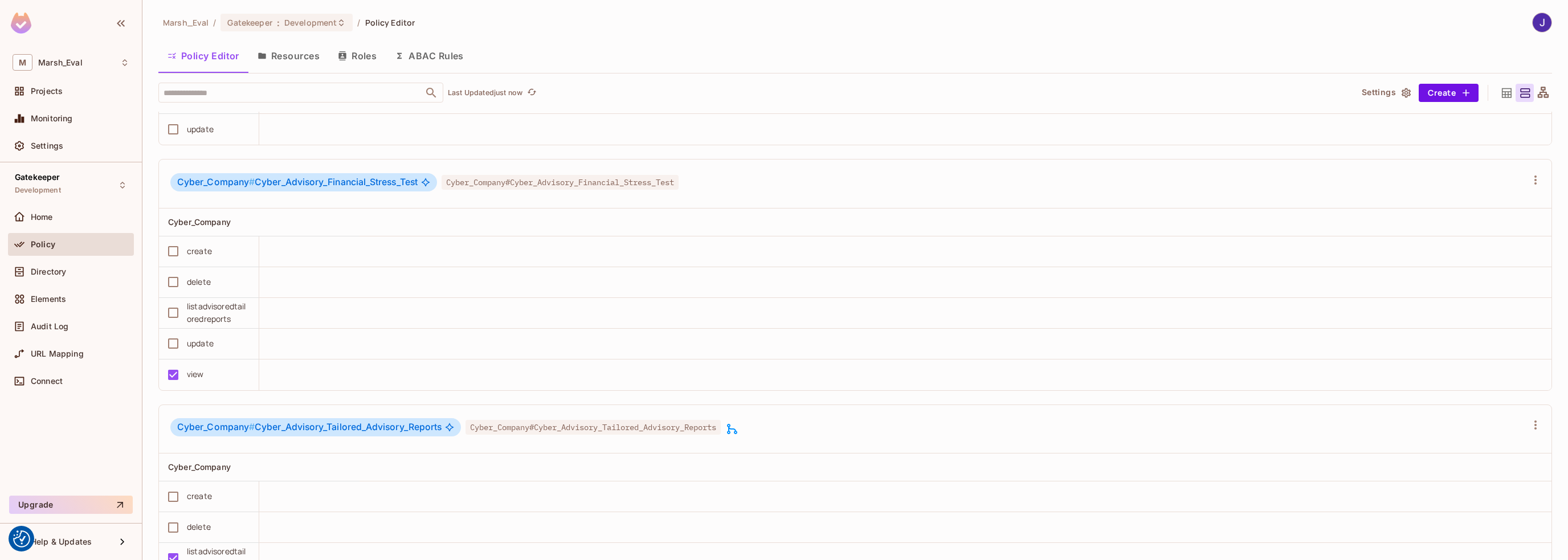
scroll to position [3134, 0]
